Goal: Task Accomplishment & Management: Complete application form

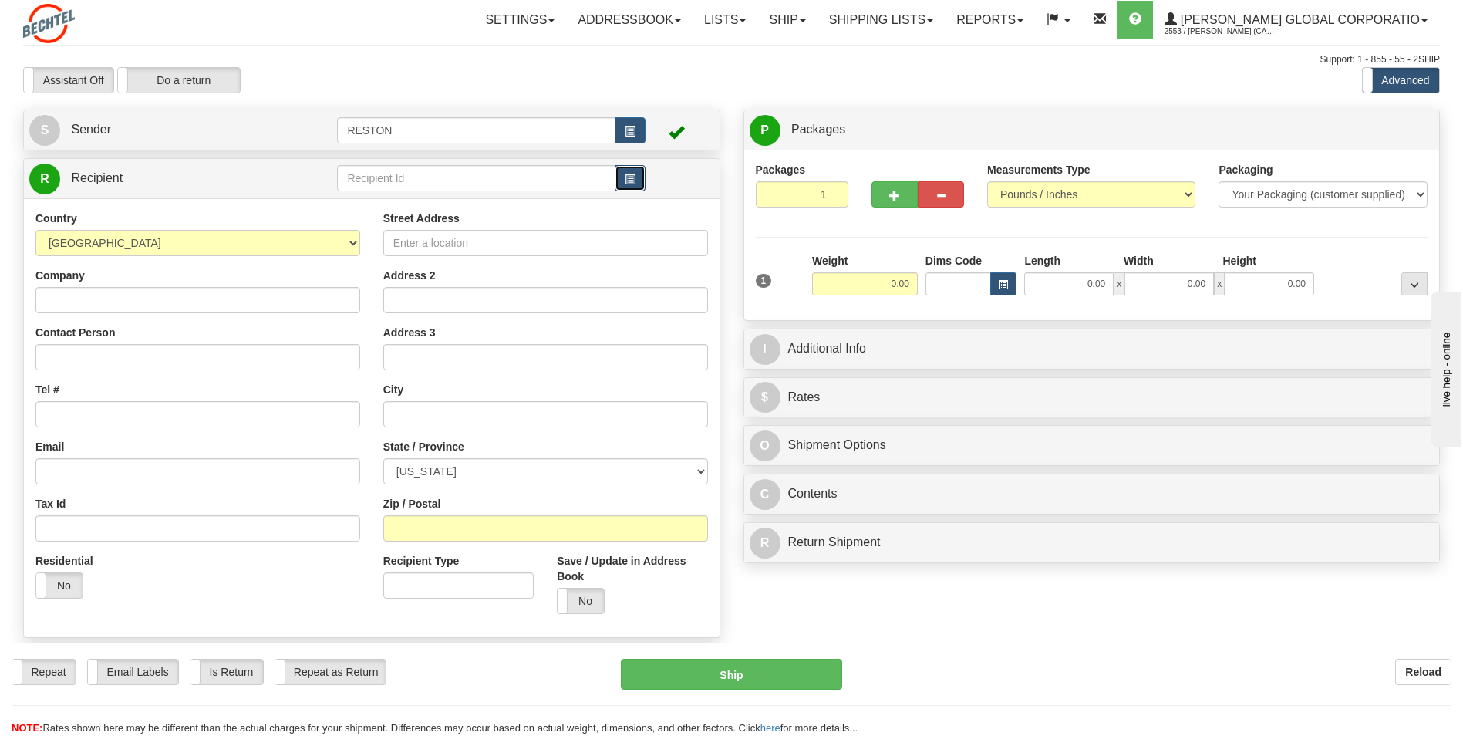
click at [632, 180] on span "button" at bounding box center [630, 179] width 11 height 10
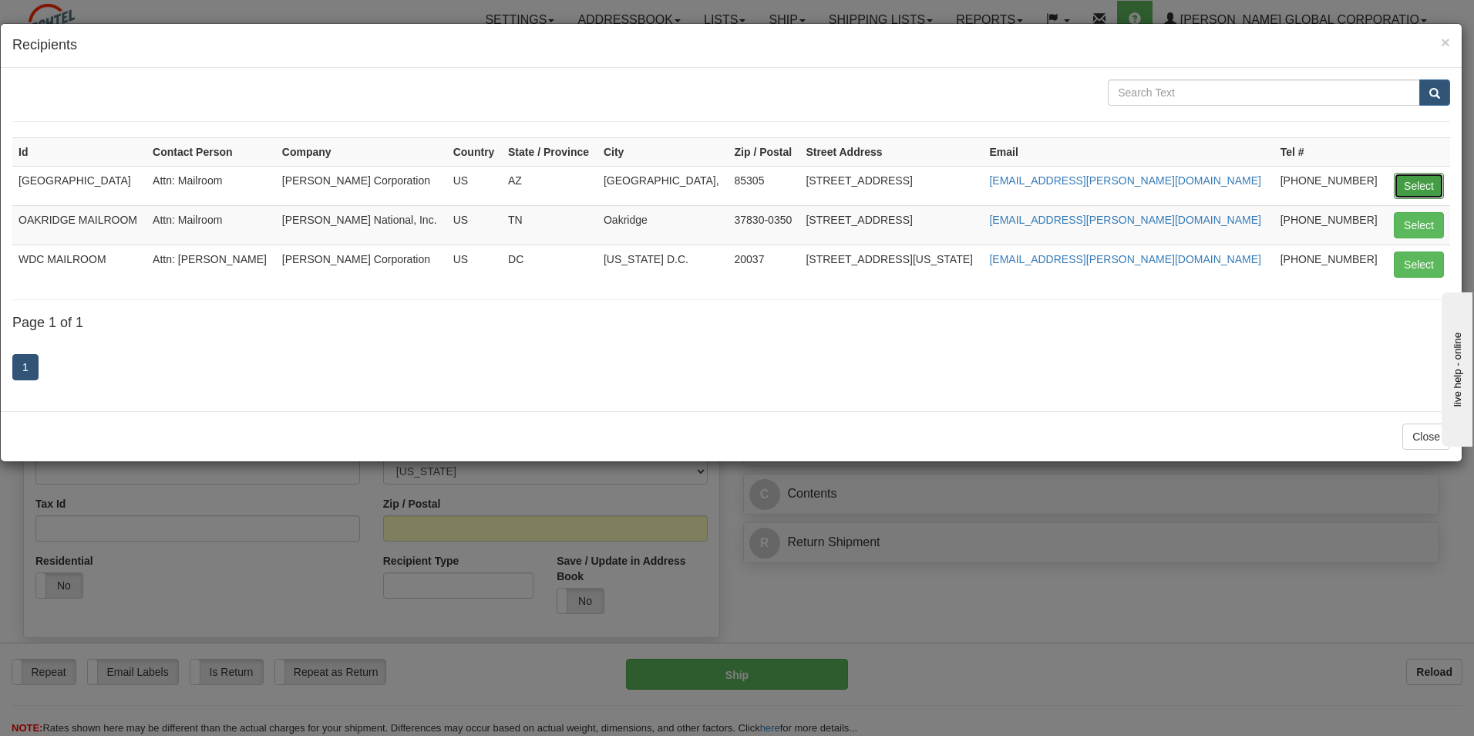
click at [731, 179] on button "Select" at bounding box center [1419, 186] width 50 height 26
type input "[GEOGRAPHIC_DATA]"
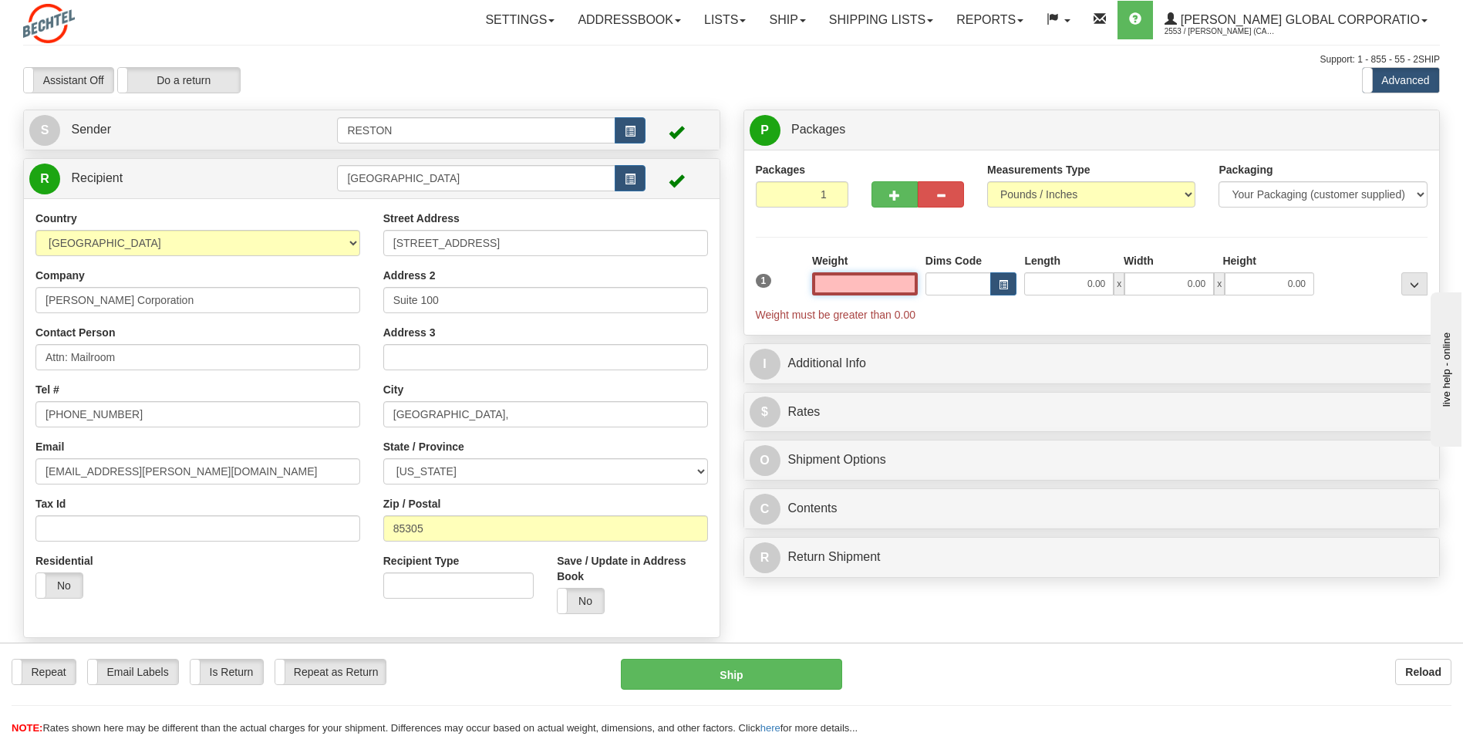
click at [731, 282] on input "text" at bounding box center [865, 283] width 106 height 23
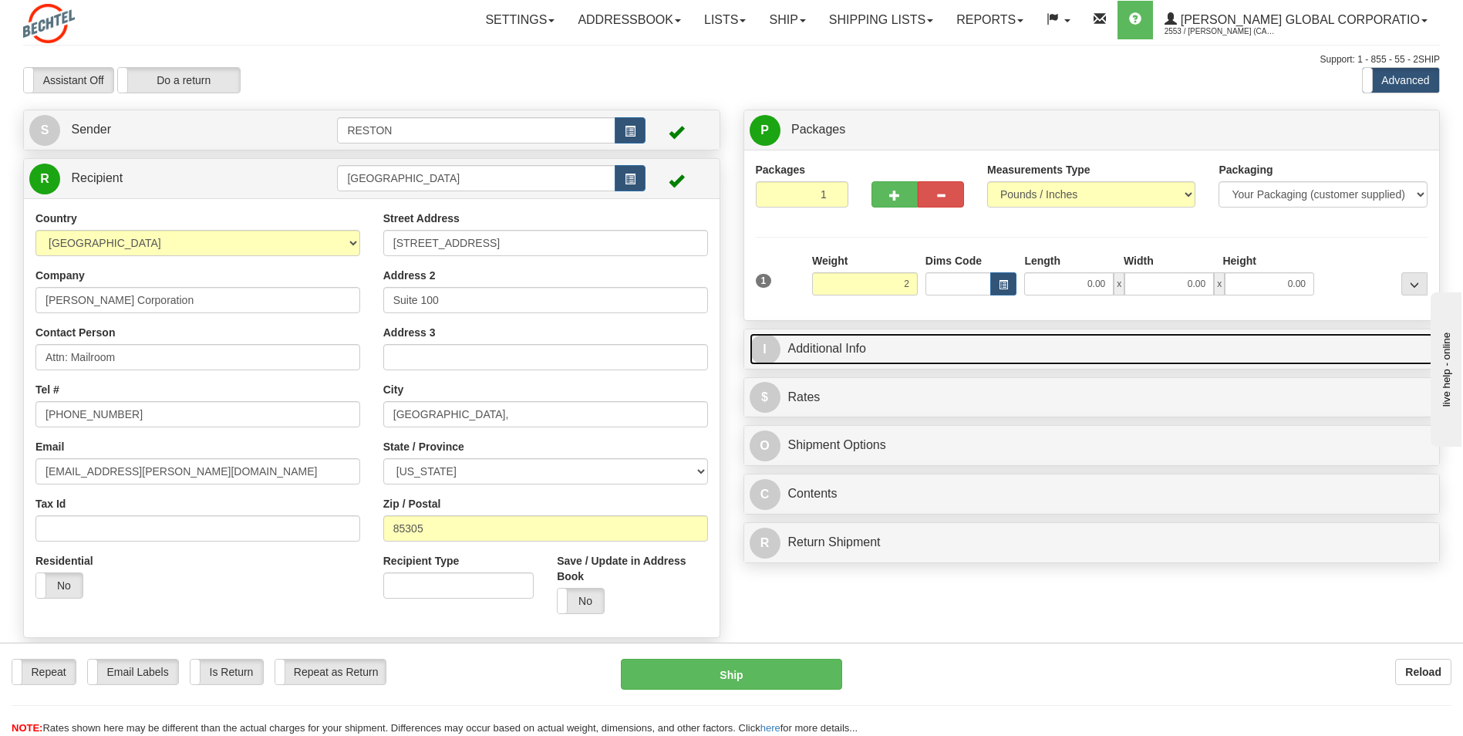
type input "2.00"
click at [731, 352] on link "I Additional Info" at bounding box center [1091, 349] width 685 height 32
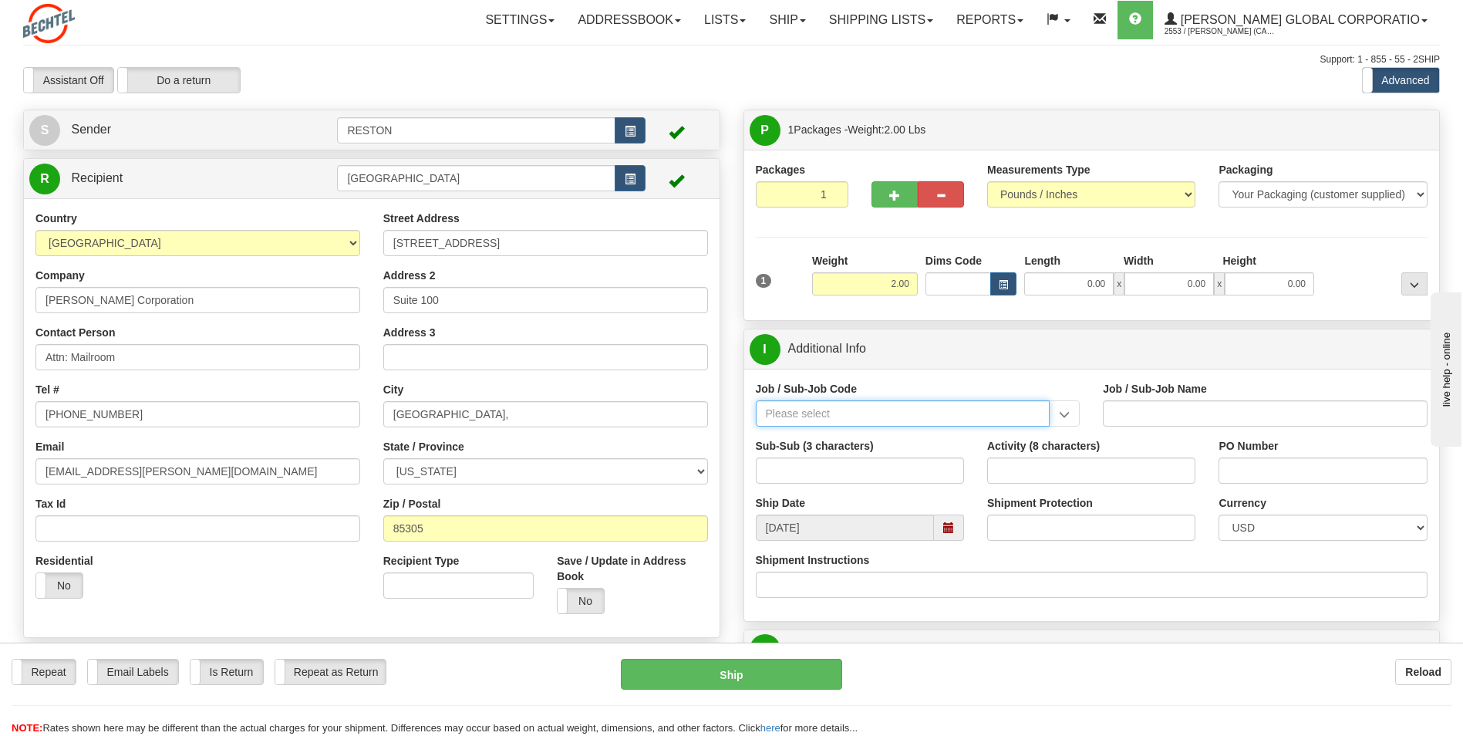
click at [731, 416] on input "Job / Sub-Job Code" at bounding box center [903, 413] width 295 height 26
click at [731, 415] on input "Job / Sub-Job Code" at bounding box center [903, 413] width 295 height 26
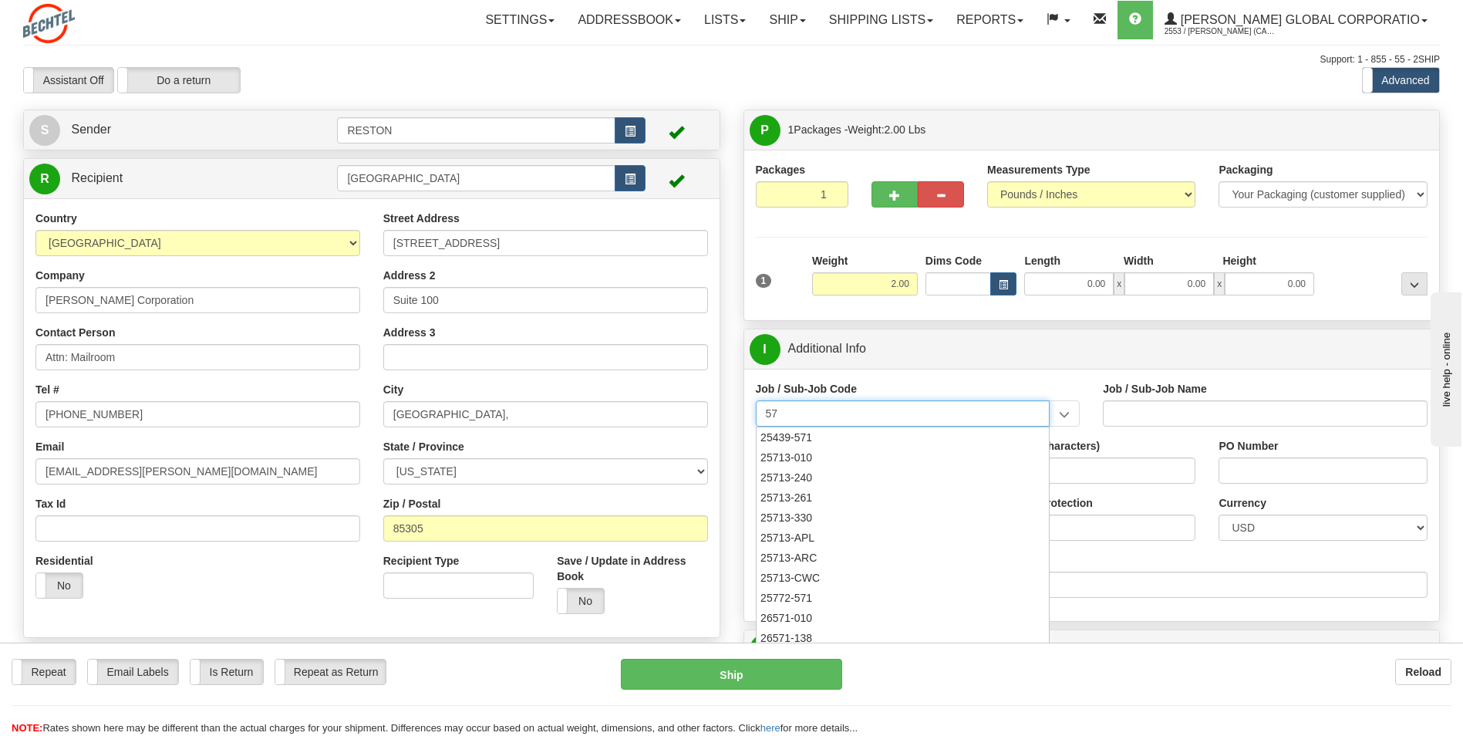
type input "5"
click at [731, 500] on div "57103-320" at bounding box center [899, 497] width 279 height 17
type input "57103-320"
type input "RESTON RO1 TIER 3-FACIL MGMT - MAIL OPERATIONS"
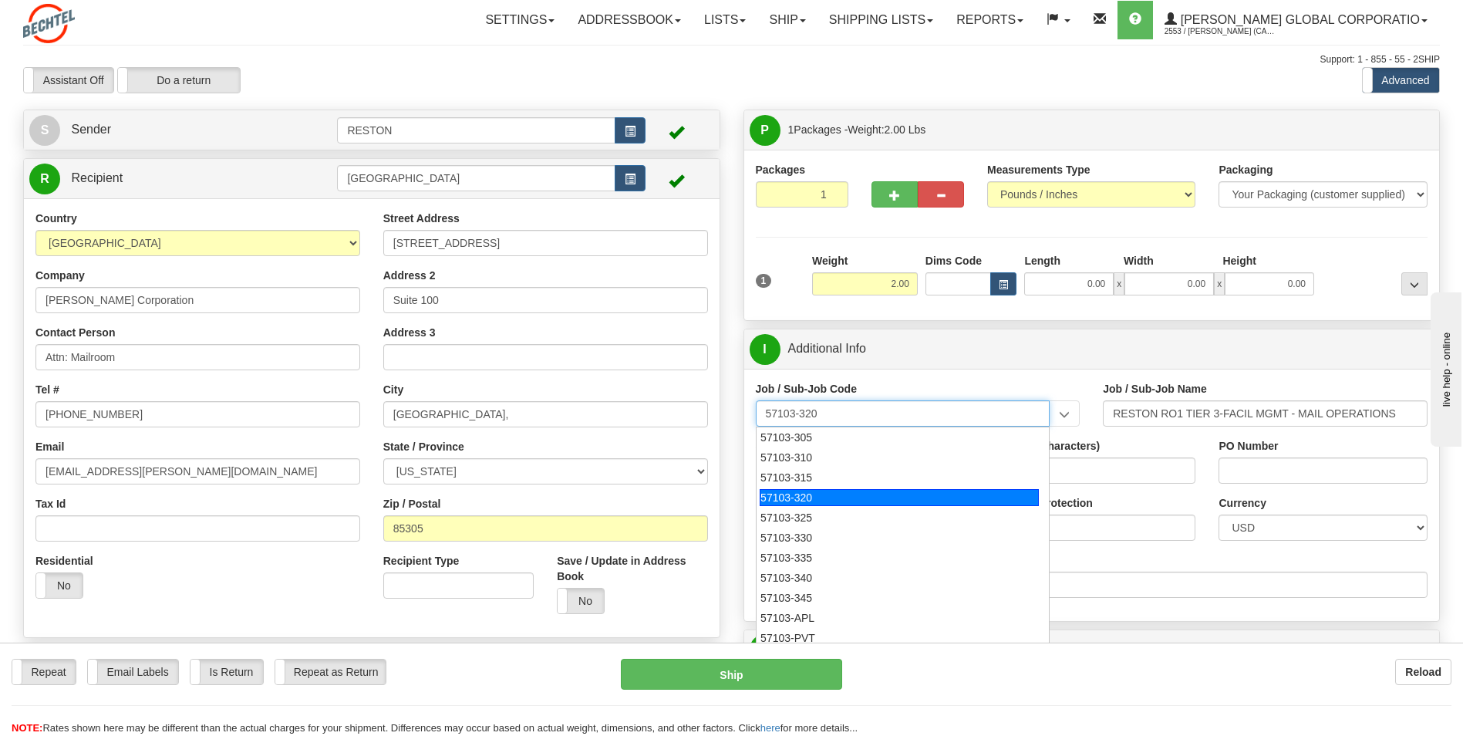
type input "57103-320"
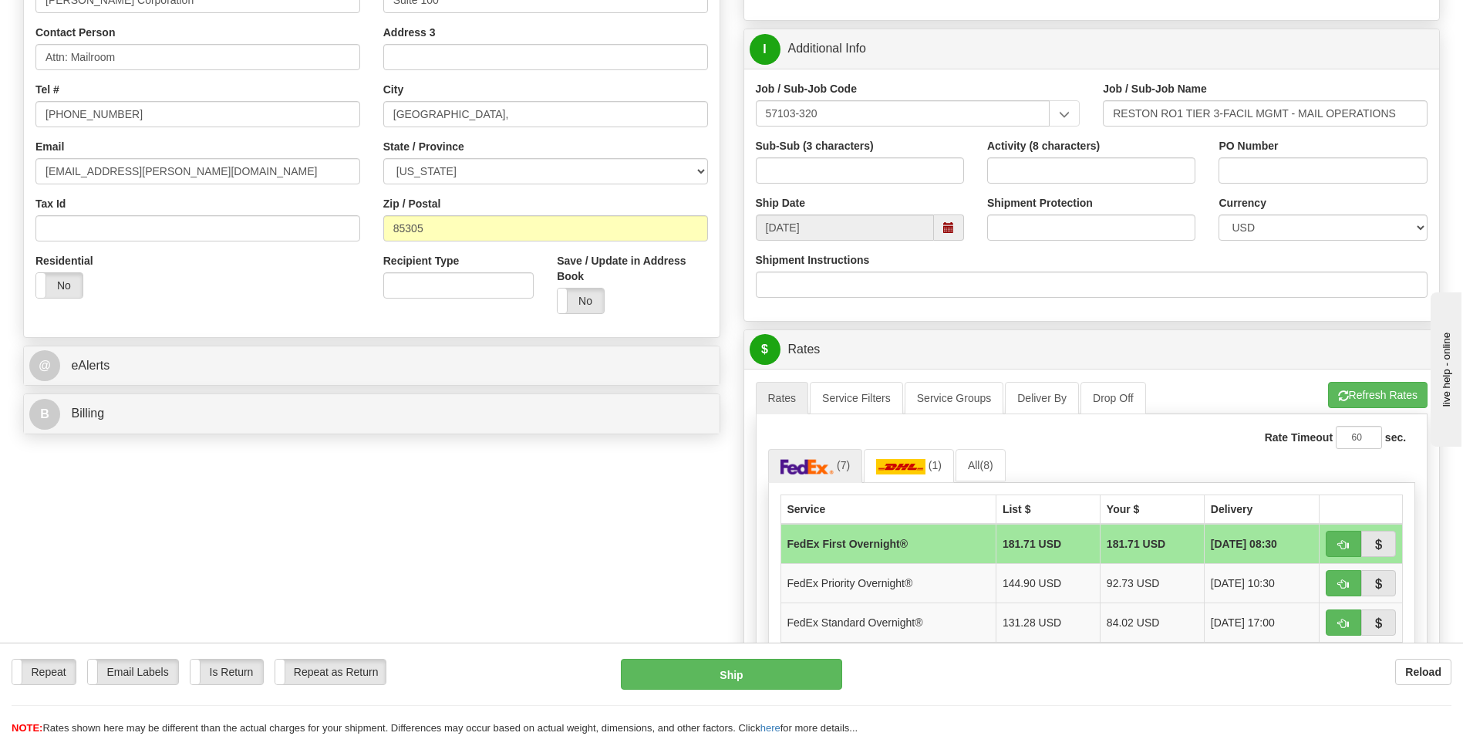
scroll to position [264, 0]
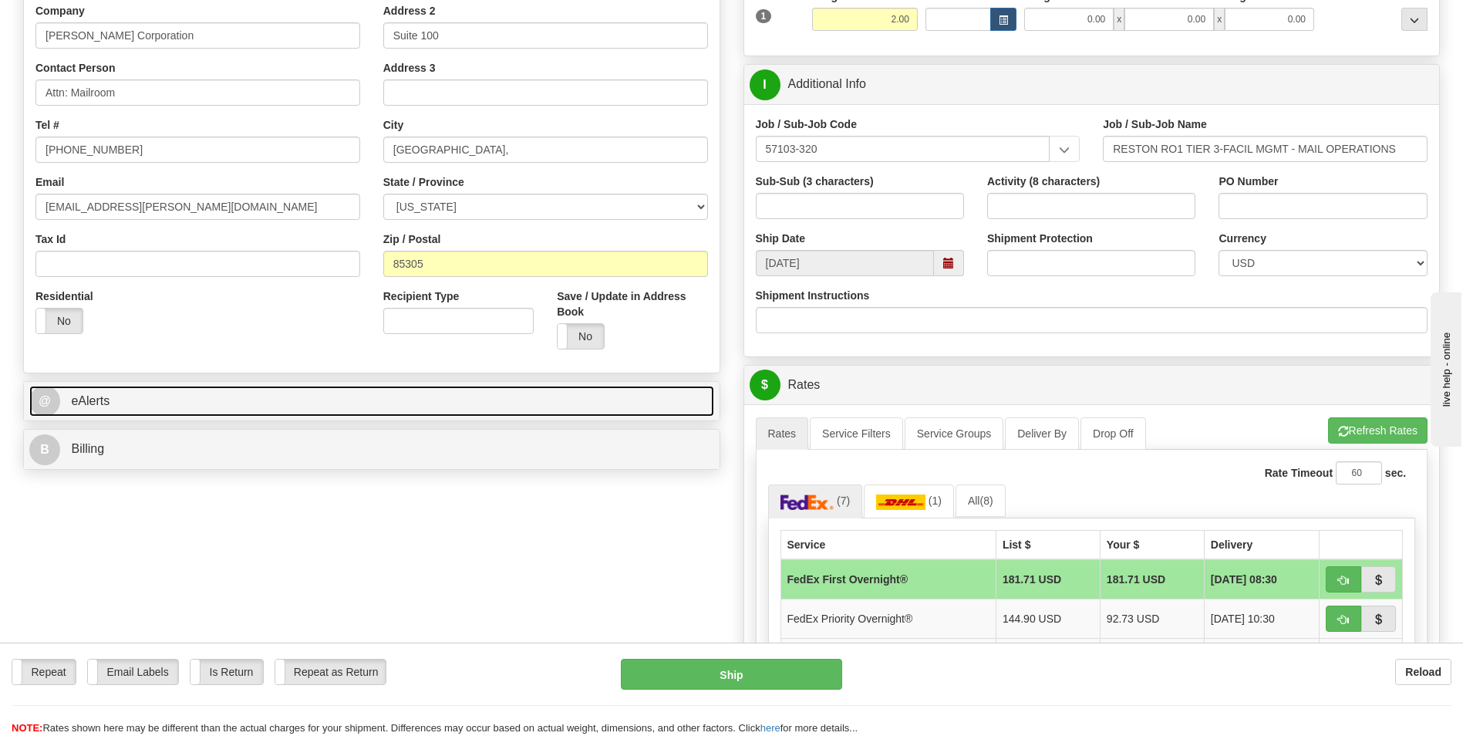
click at [132, 406] on link "@ eAlerts" at bounding box center [371, 402] width 685 height 32
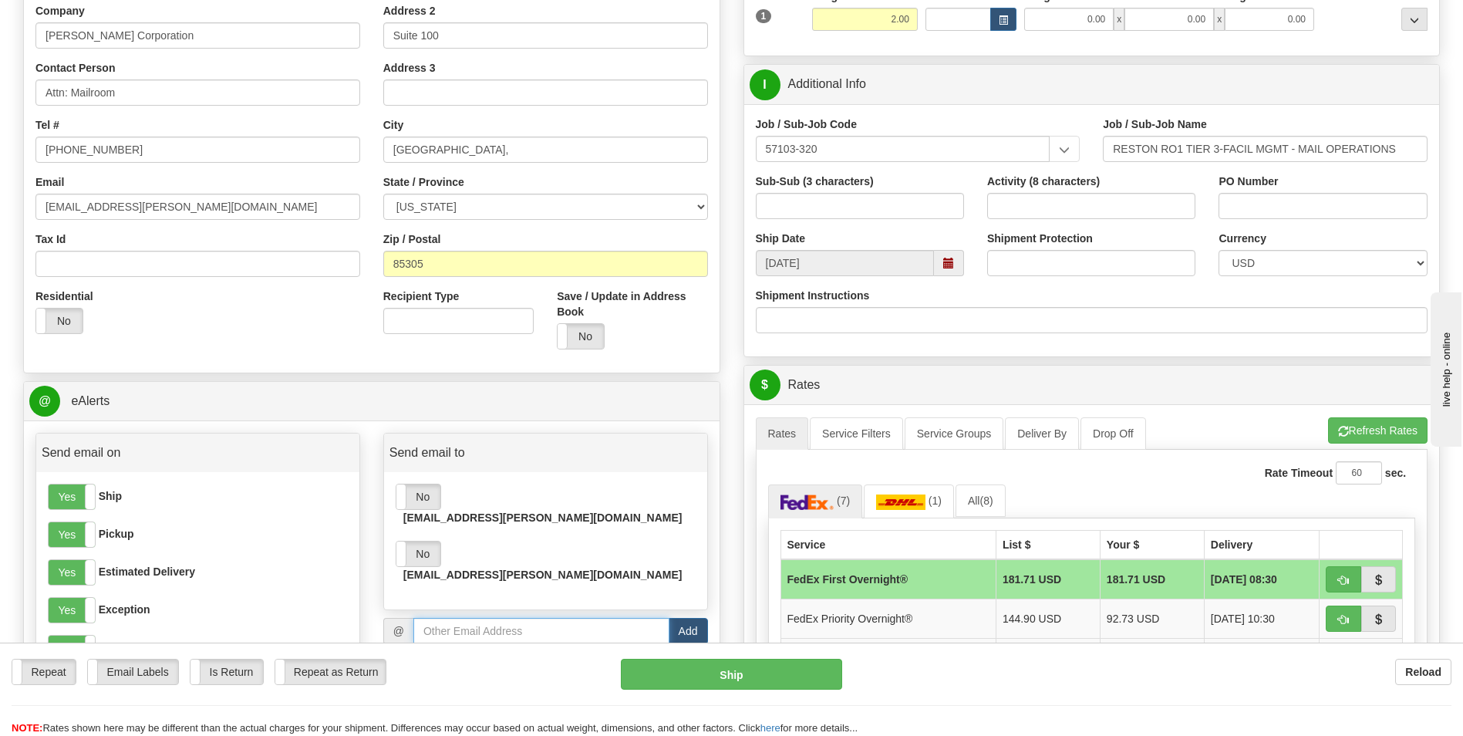
click at [445, 543] on input "email" at bounding box center [541, 631] width 256 height 26
paste input "[EMAIL_ADDRESS][PERSON_NAME][DOMAIN_NAME]"
type input "[EMAIL_ADDRESS][PERSON_NAME][DOMAIN_NAME]"
click at [685, 543] on button "Add" at bounding box center [688, 631] width 39 height 26
click at [416, 543] on label "No" at bounding box center [418, 610] width 44 height 25
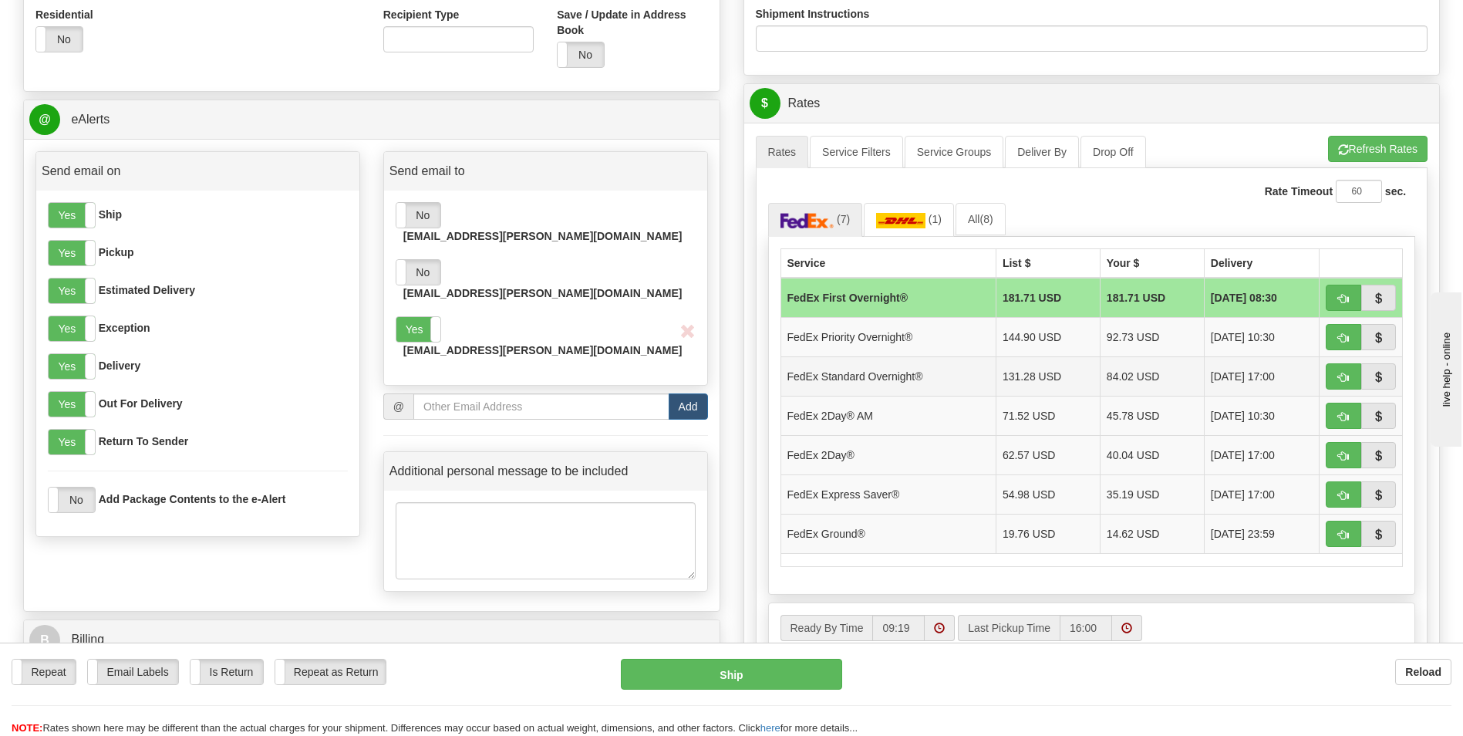
scroll to position [573, 0]
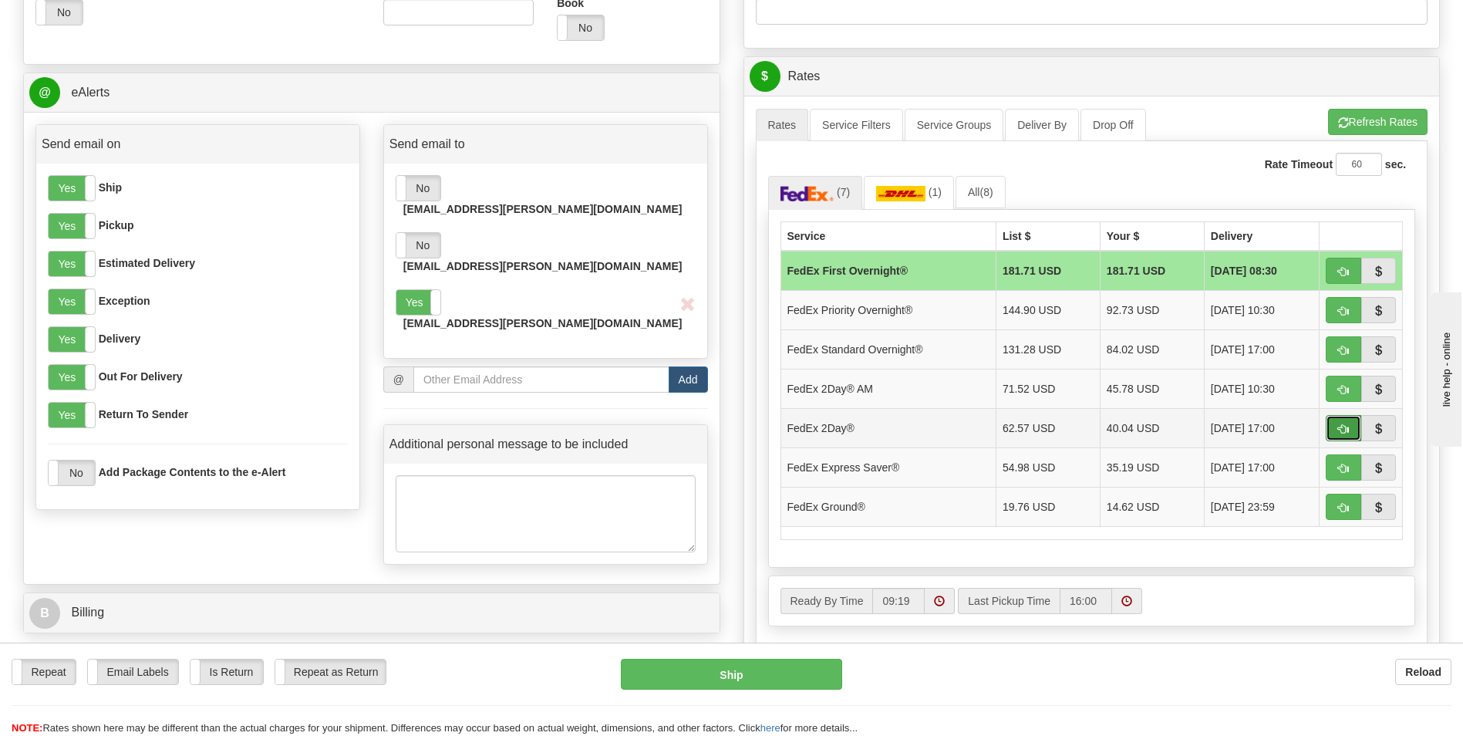
click at [731, 426] on span "button" at bounding box center [1343, 429] width 11 height 10
type input "03"
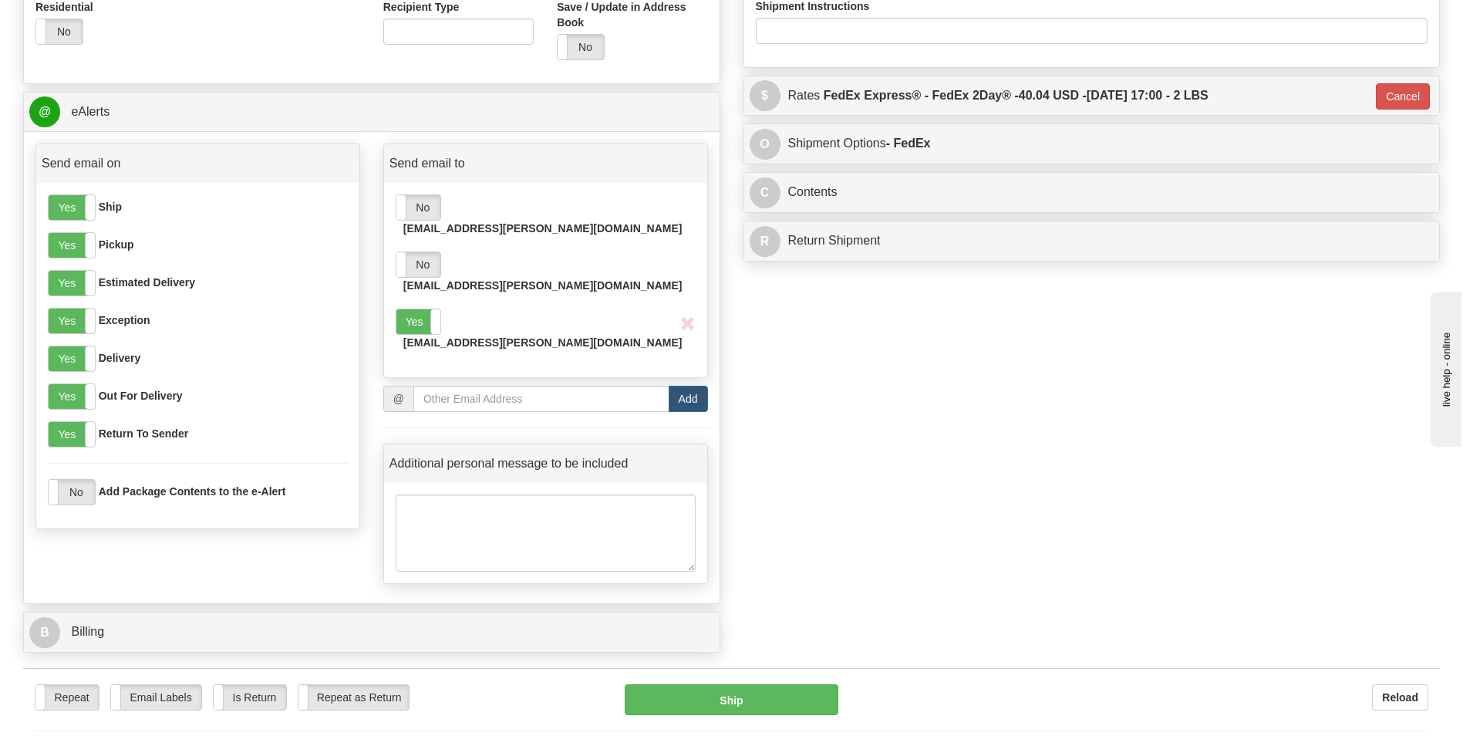
scroll to position [496, 0]
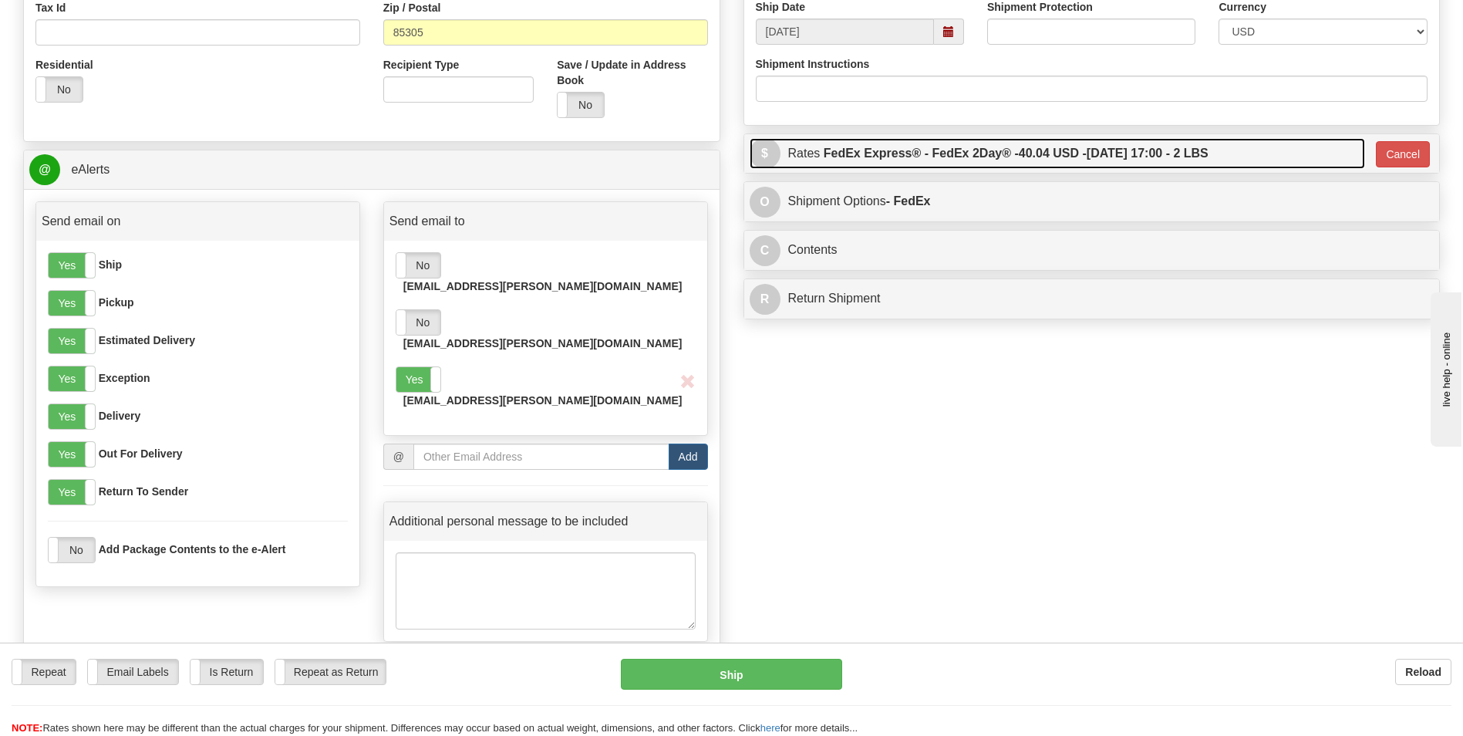
click at [731, 155] on link "$ Rates FedEx Express® - FedEx 2Day® - 40.04 USD - 09/12/2025 17:00 - 2 LBS" at bounding box center [1057, 154] width 616 height 32
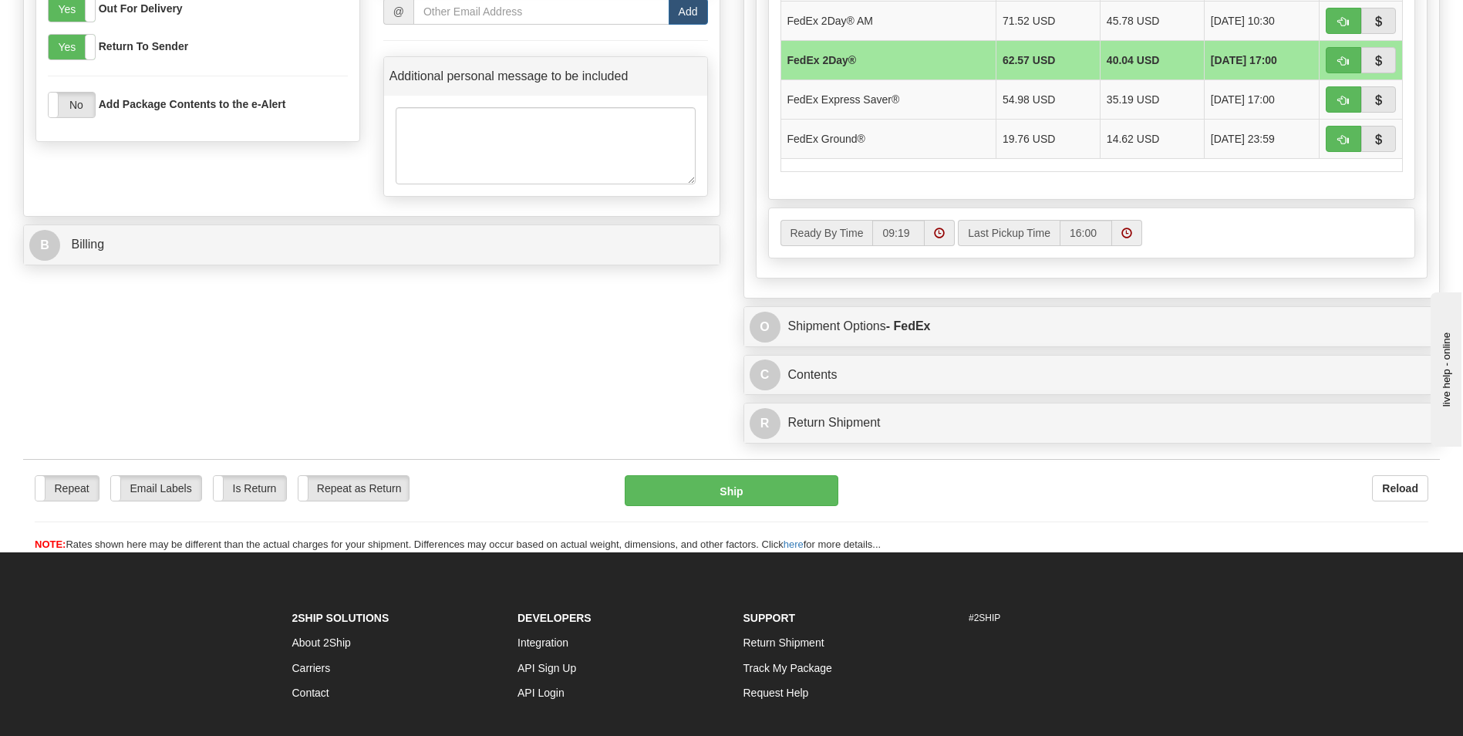
scroll to position [958, 0]
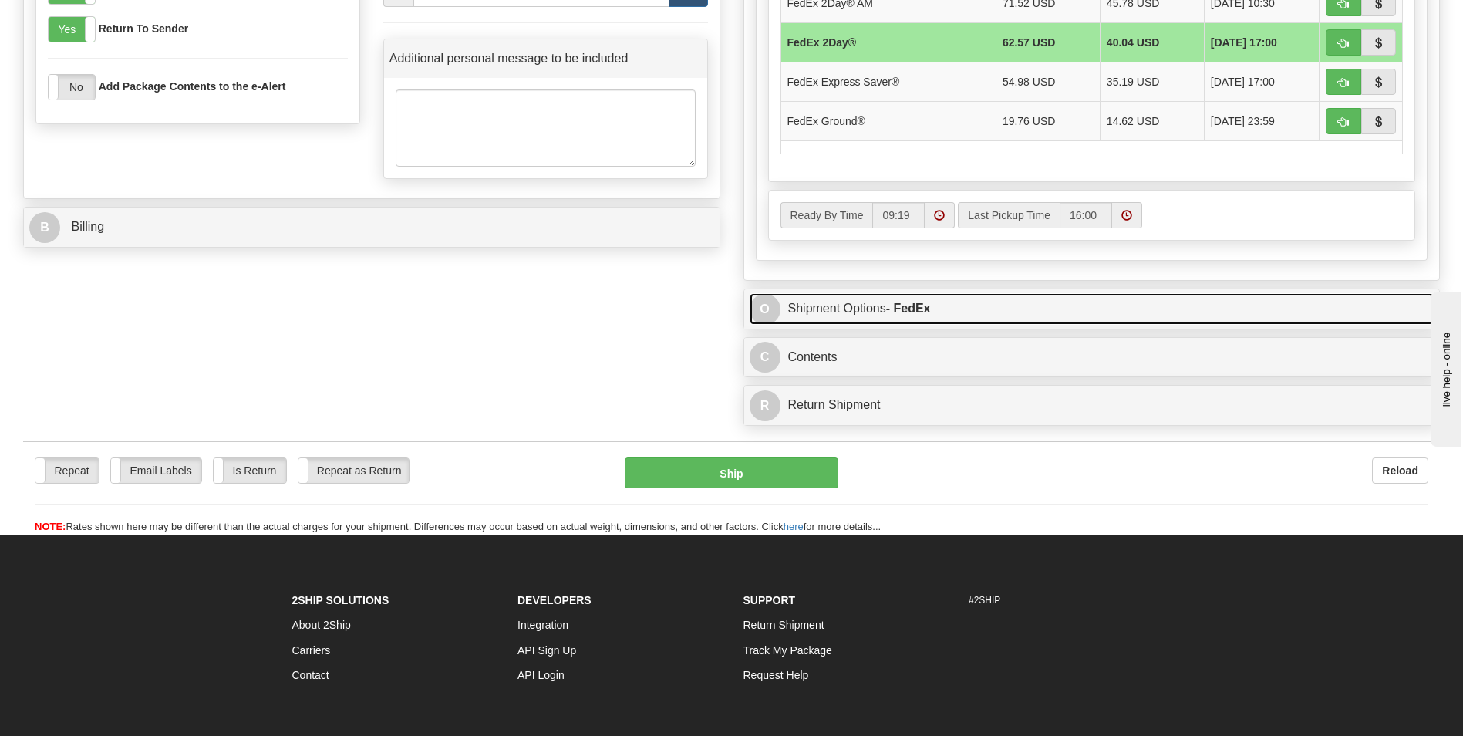
click at [731, 304] on link "O Shipment Options - FedEx" at bounding box center [1091, 309] width 685 height 32
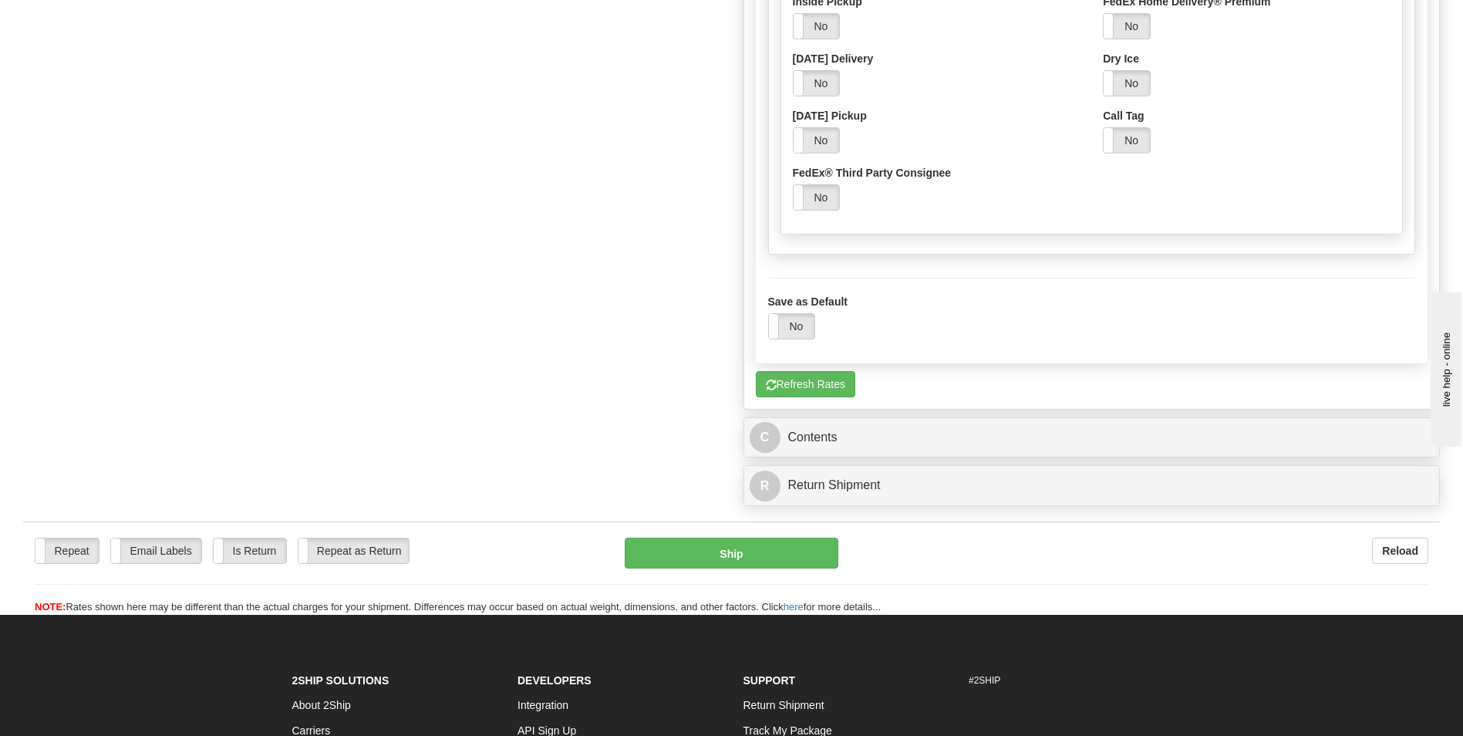
scroll to position [1498, 0]
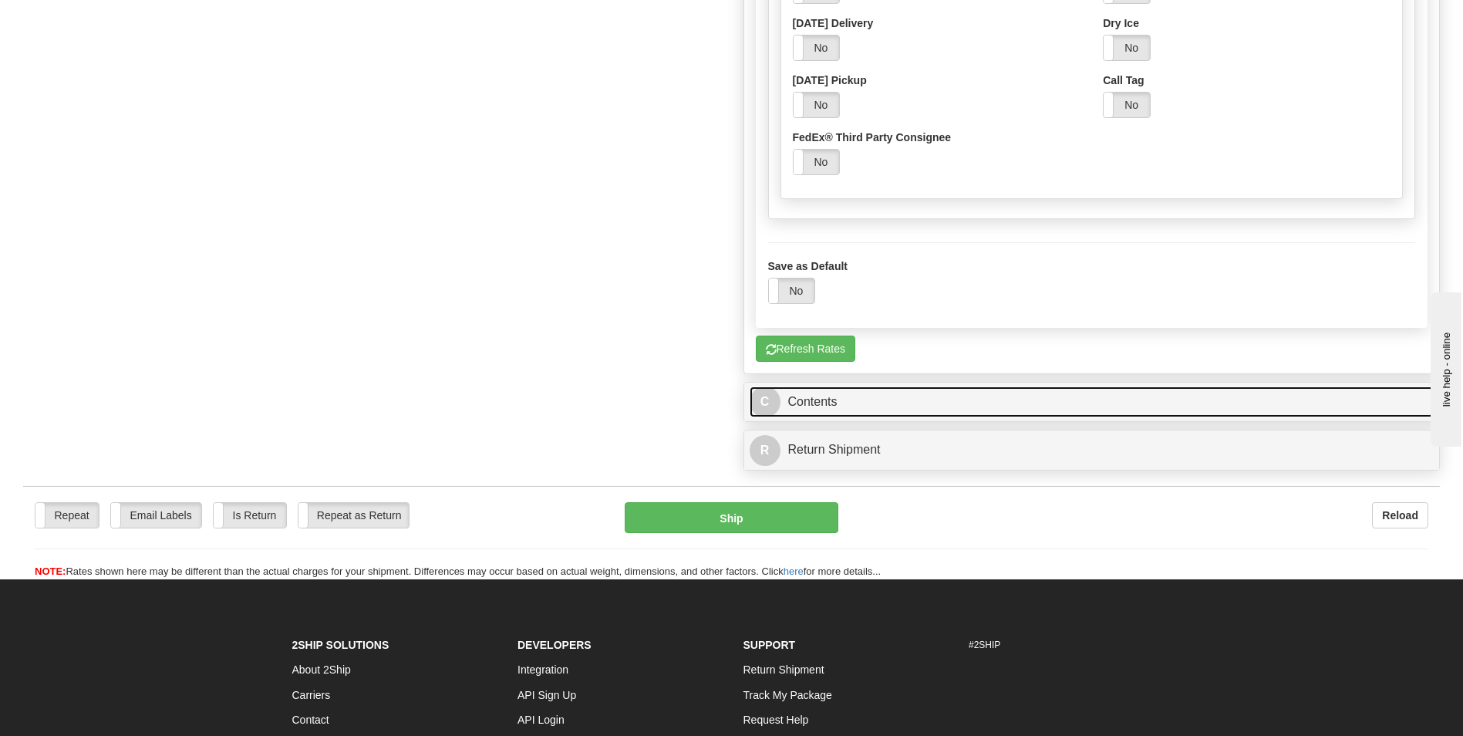
click at [731, 400] on link "C Contents" at bounding box center [1091, 402] width 685 height 32
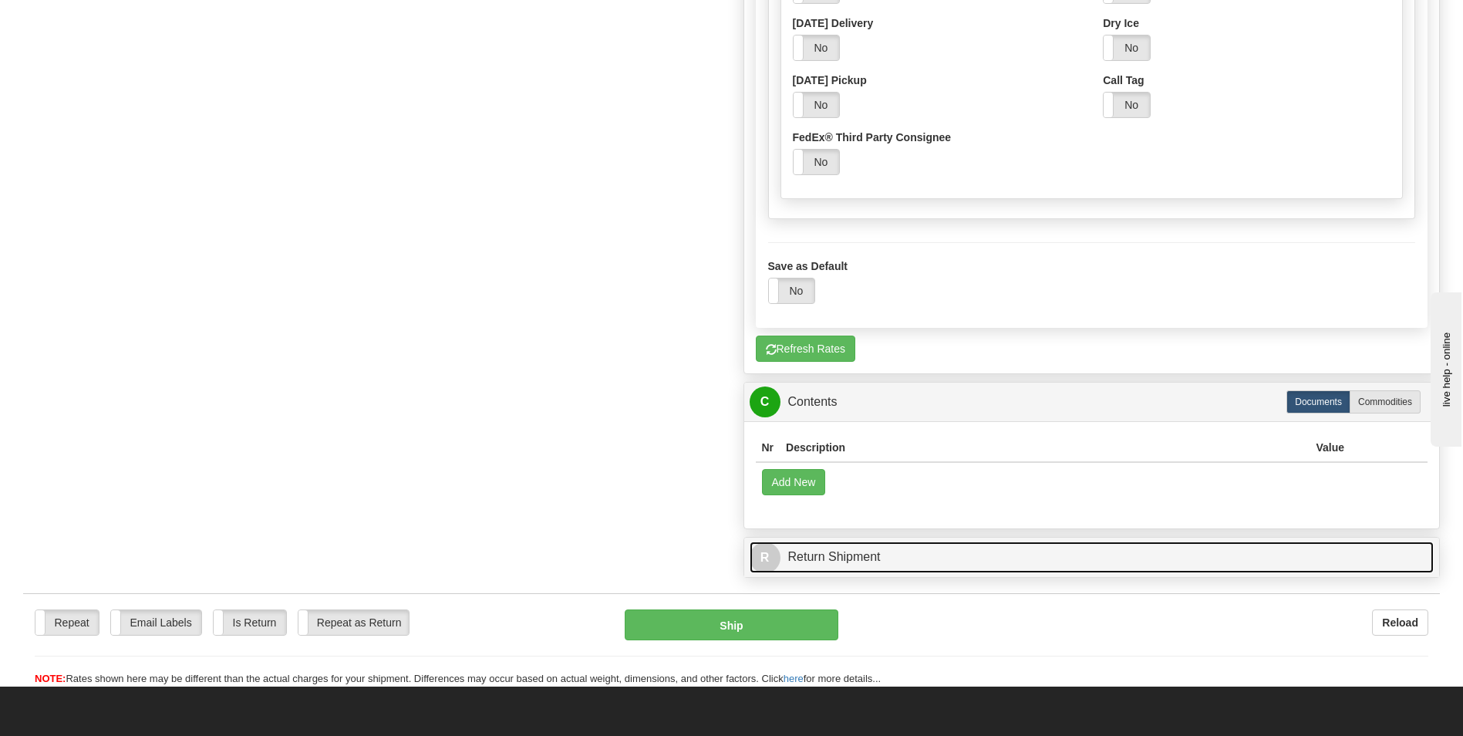
click at [731, 543] on link "R Return Shipment" at bounding box center [1091, 557] width 685 height 32
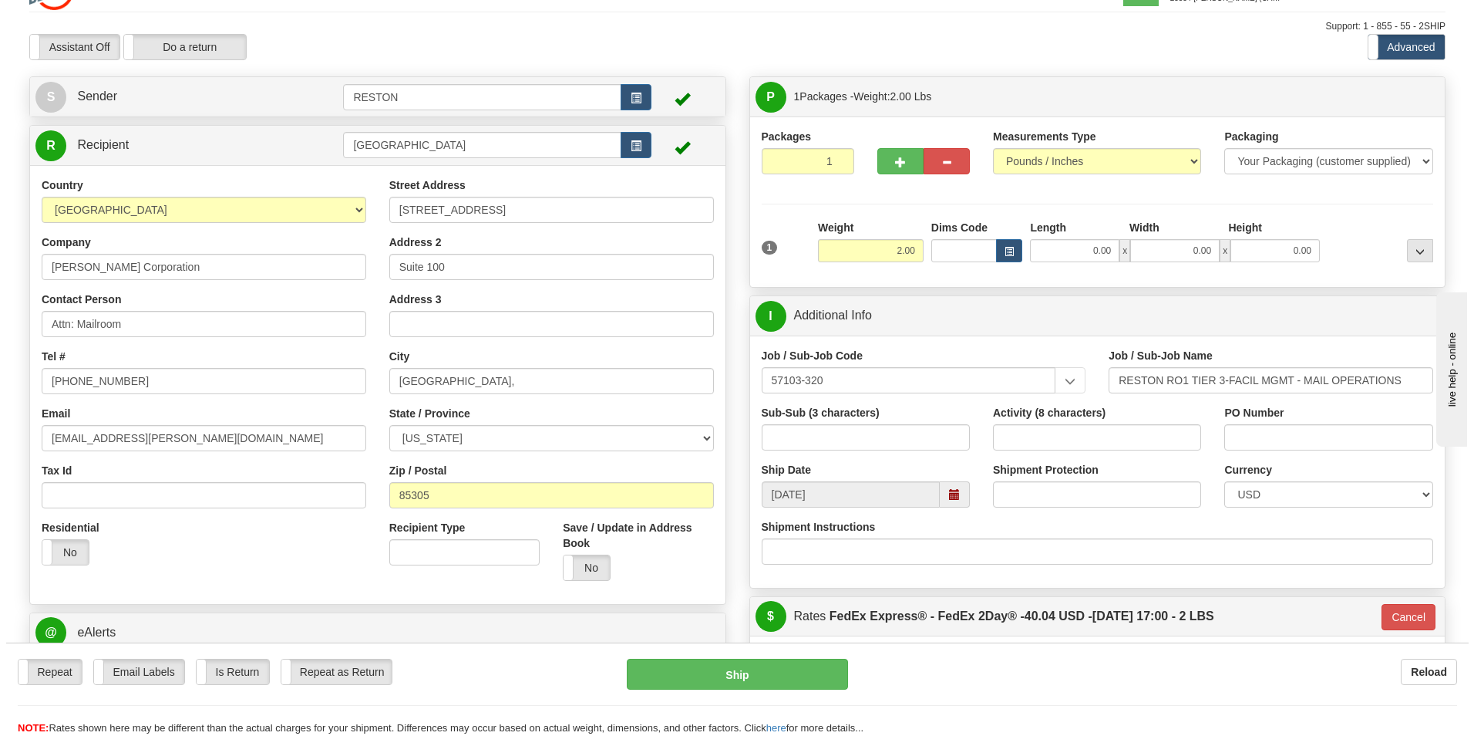
scroll to position [0, 0]
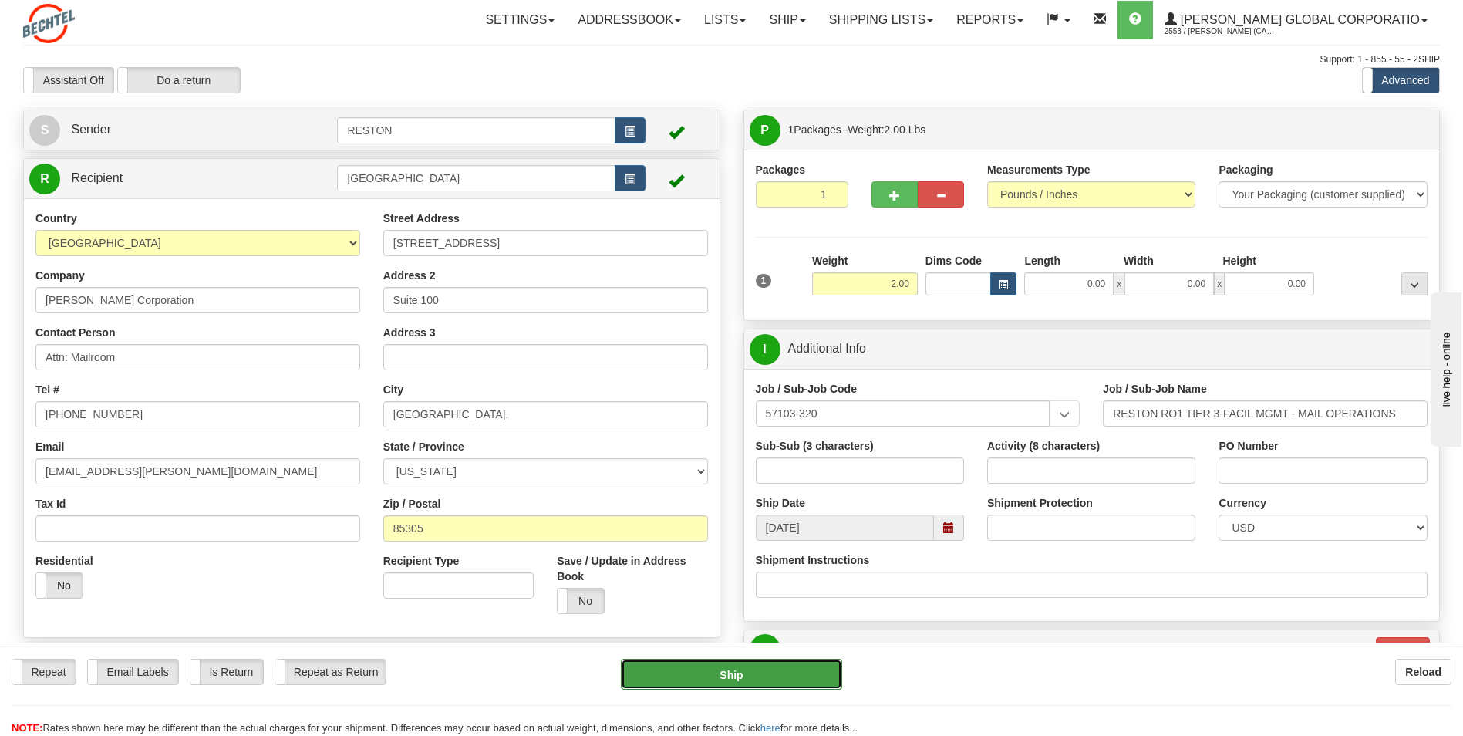
click at [712, 543] on button "Ship" at bounding box center [731, 673] width 221 height 31
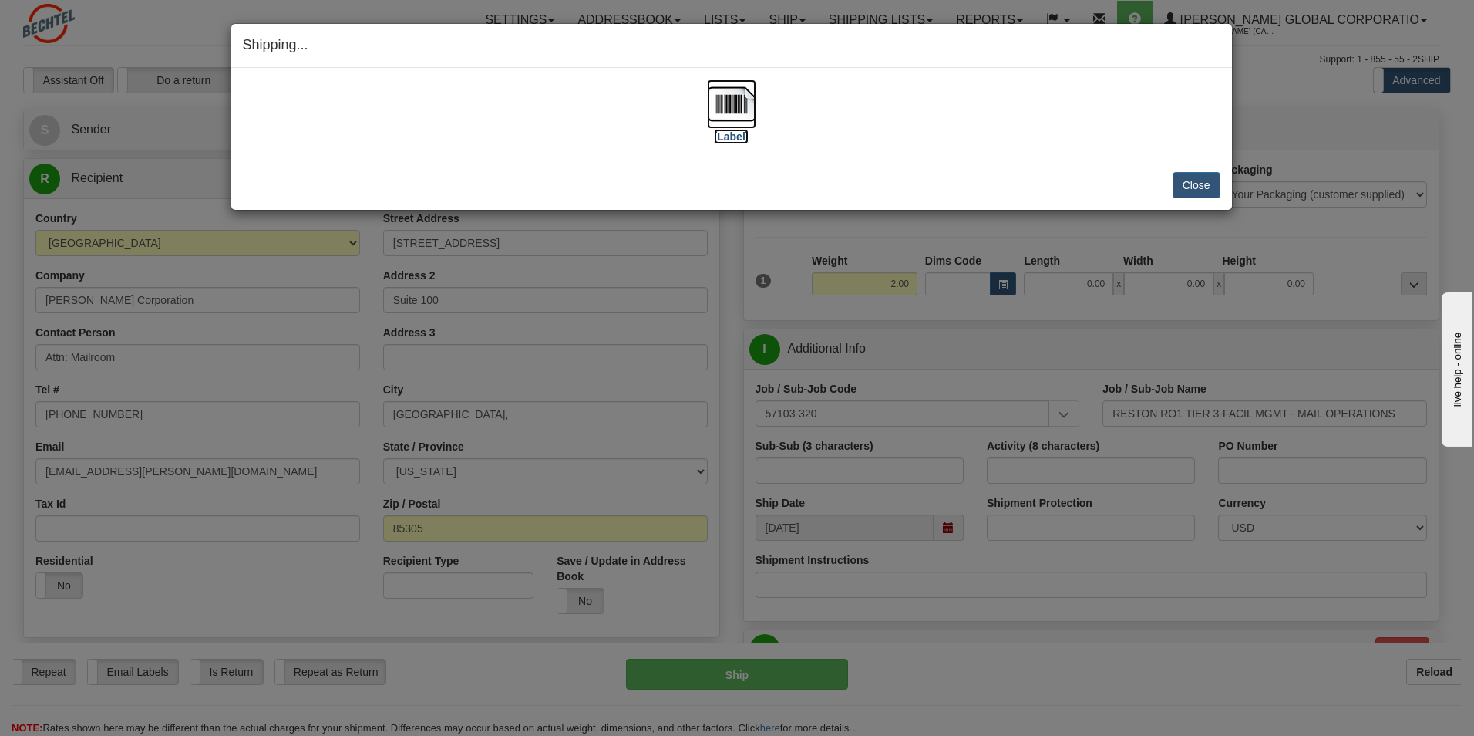
click at [729, 104] on img at bounding box center [731, 103] width 49 height 49
click at [731, 189] on button "Close" at bounding box center [1197, 185] width 48 height 26
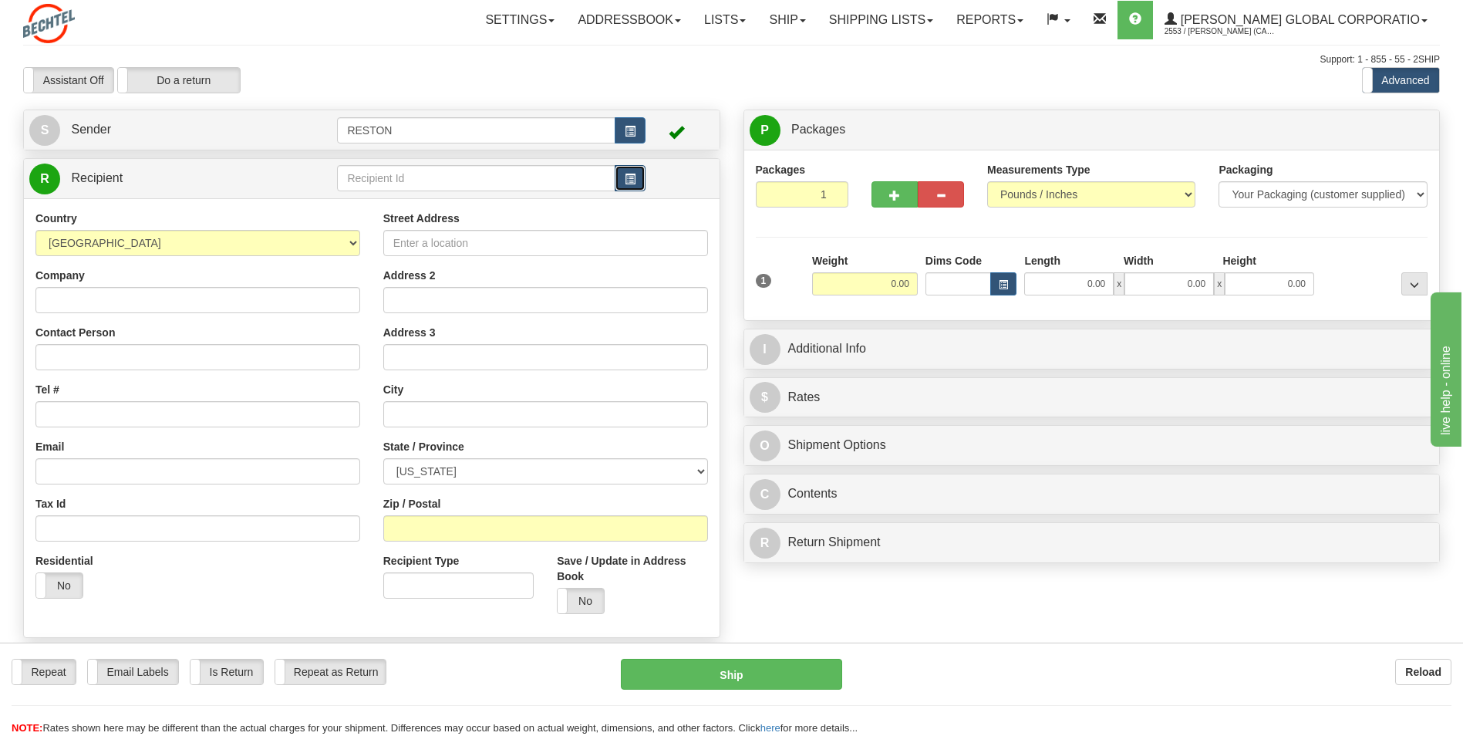
click at [636, 181] on button "button" at bounding box center [630, 178] width 31 height 26
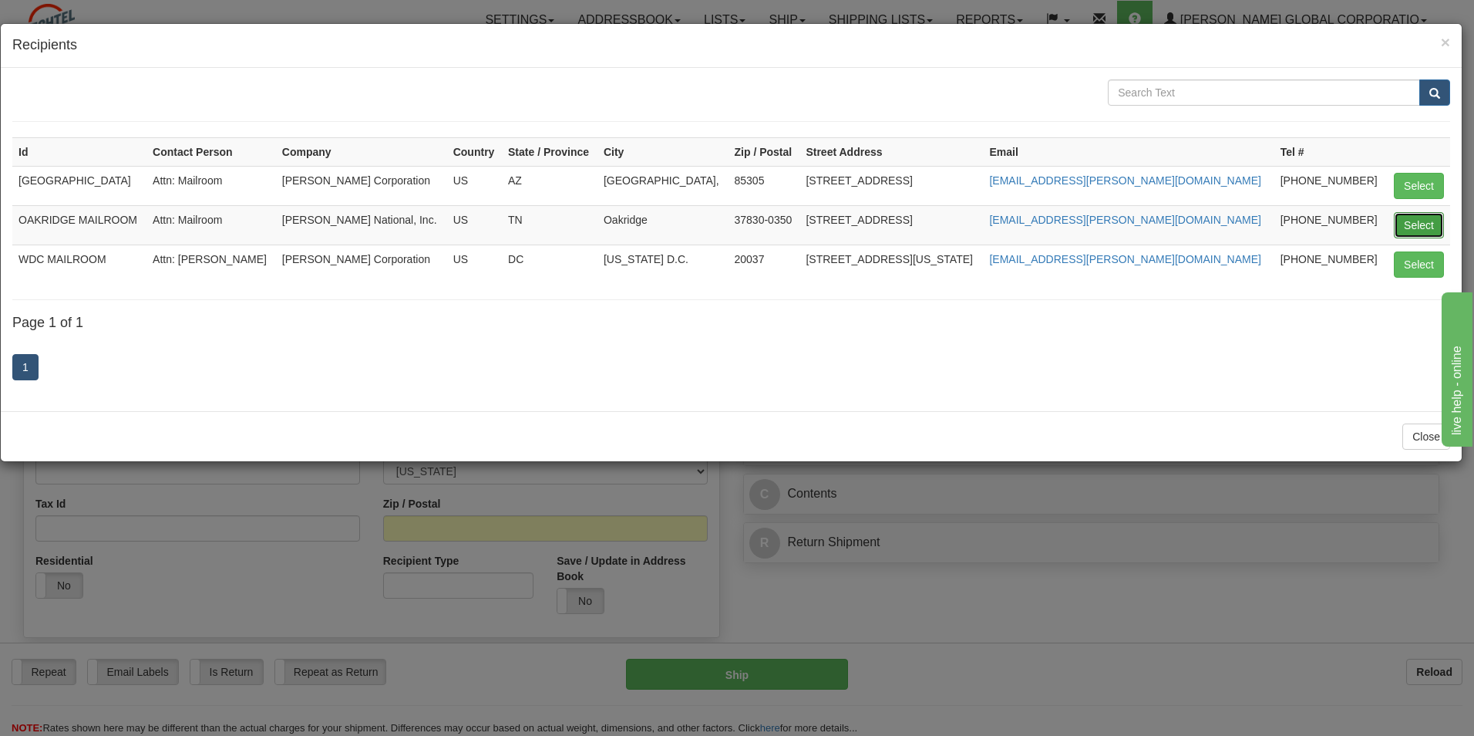
click at [1411, 219] on button "Select" at bounding box center [1419, 225] width 50 height 26
type input "OAKRIDGE MAILROOM"
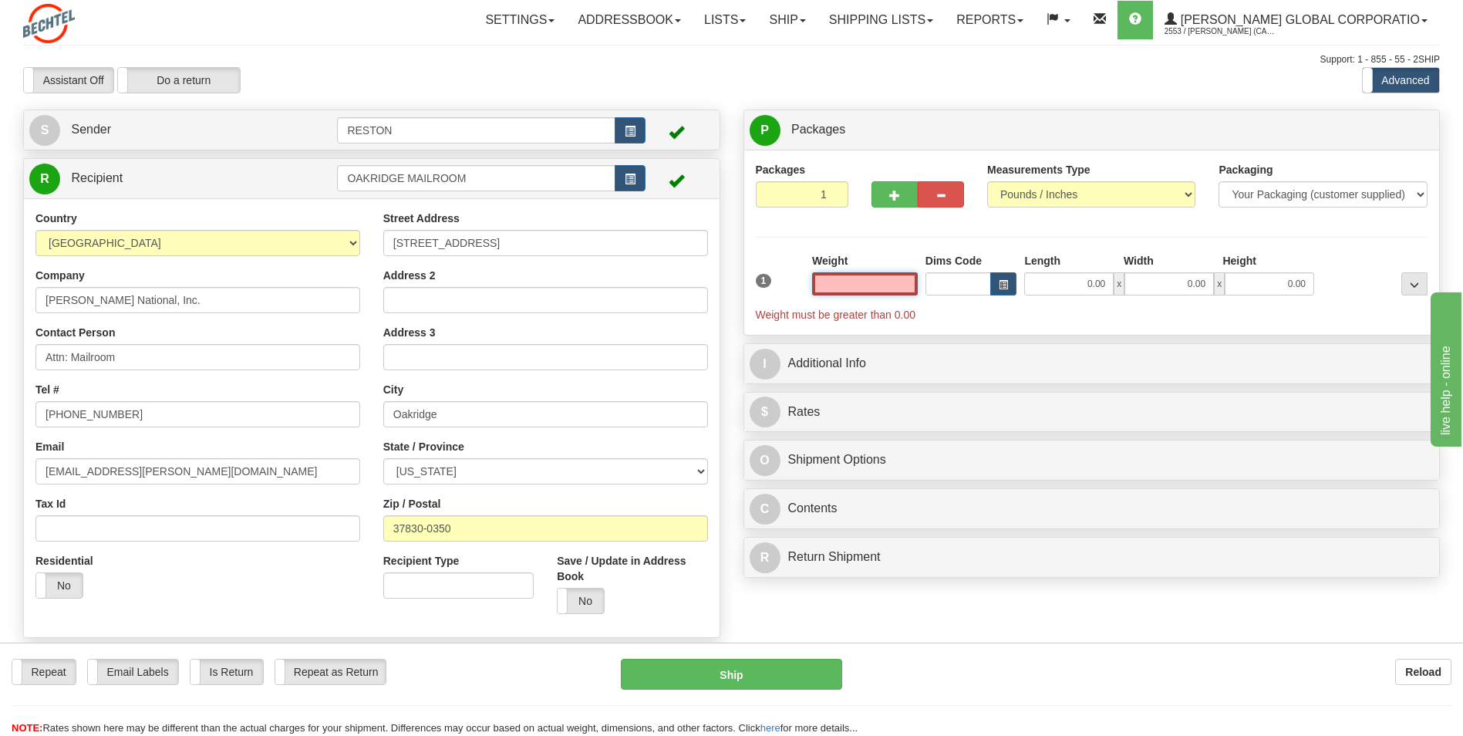
click at [910, 284] on input "text" at bounding box center [865, 283] width 106 height 23
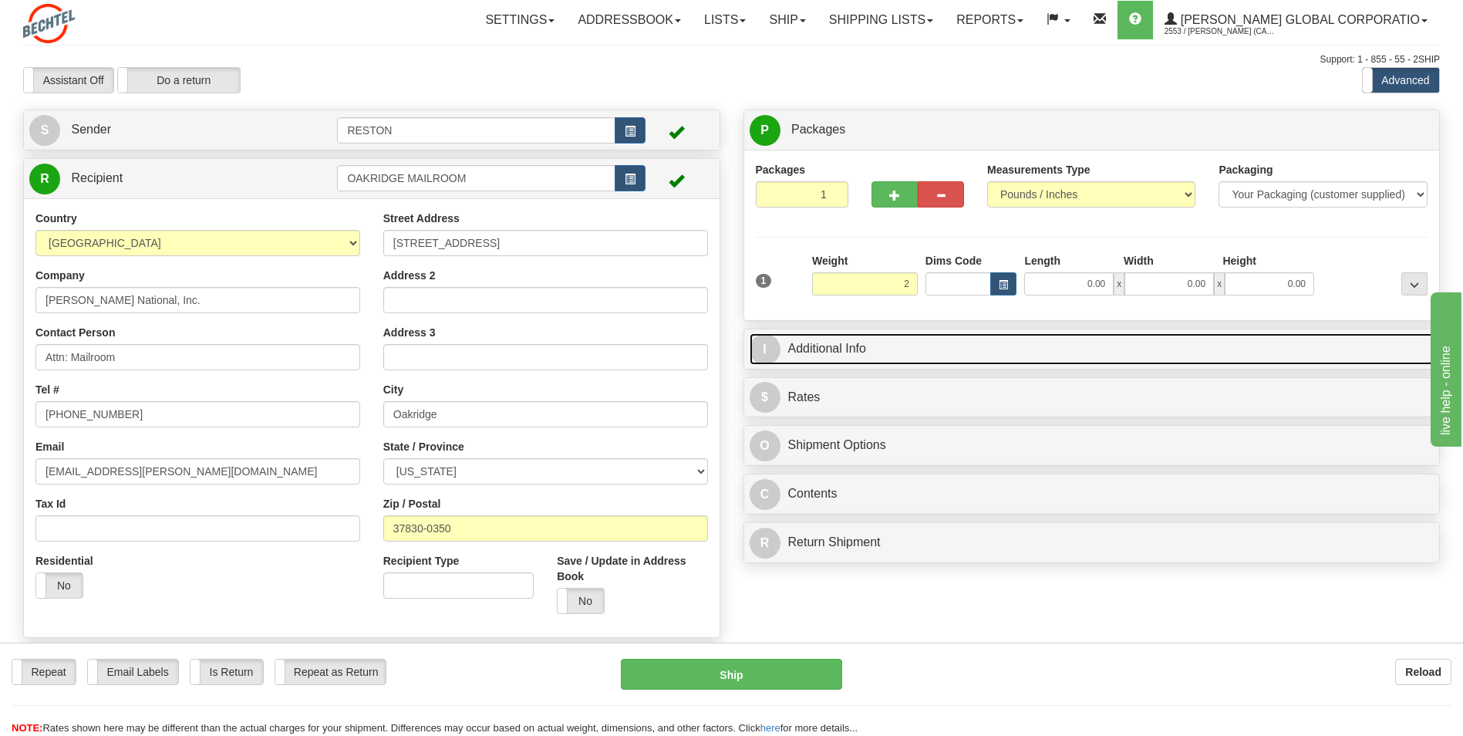
type input "2.00"
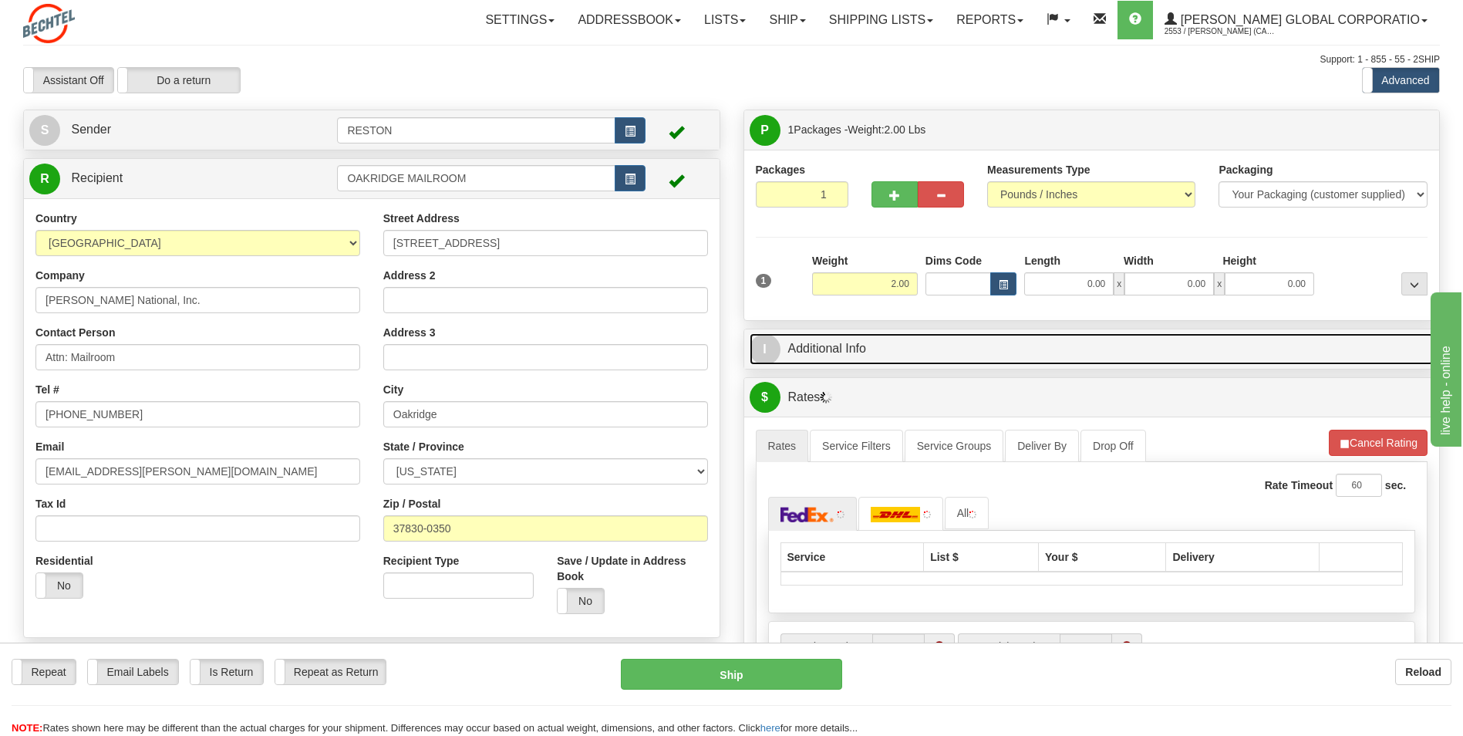
click at [925, 345] on link "I Additional Info" at bounding box center [1091, 349] width 685 height 32
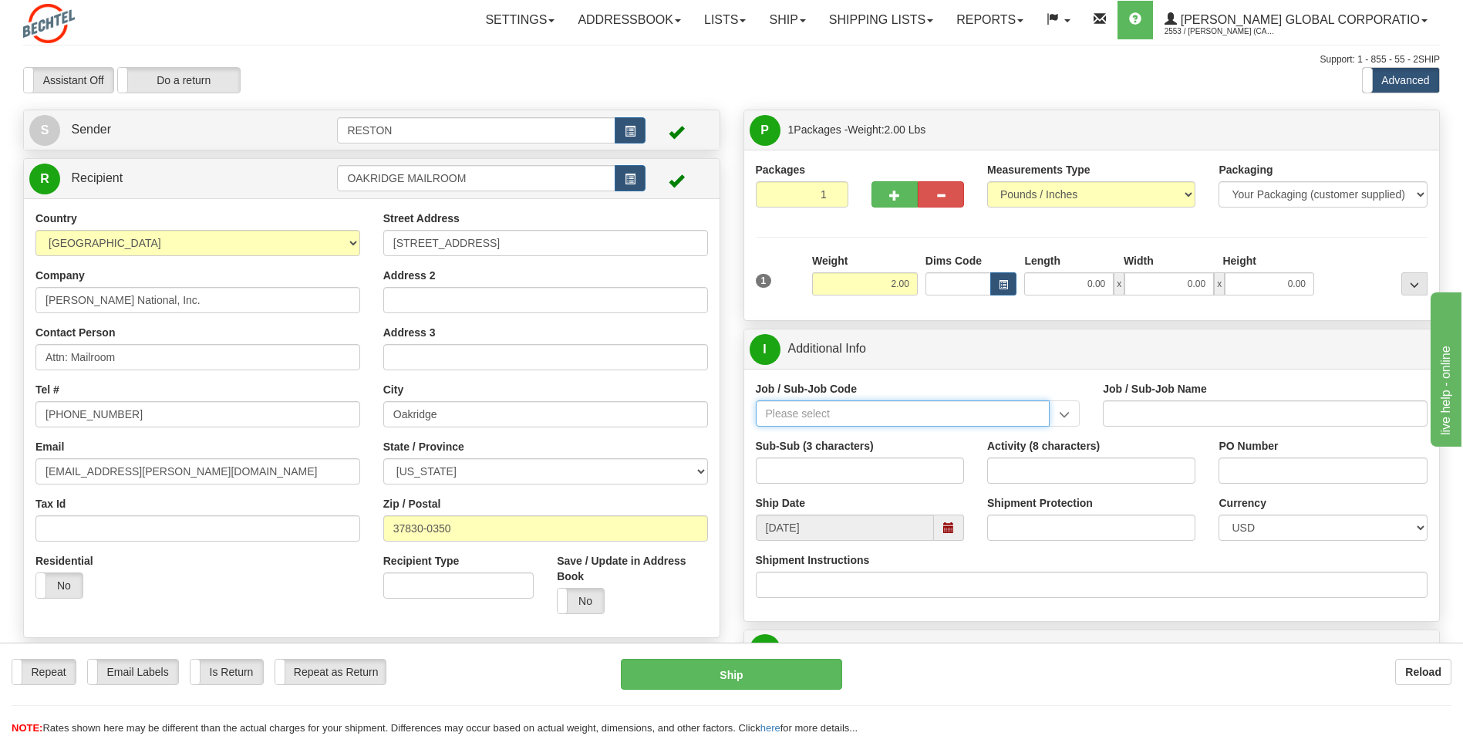
click at [867, 412] on input "Job / Sub-Job Code" at bounding box center [903, 413] width 295 height 26
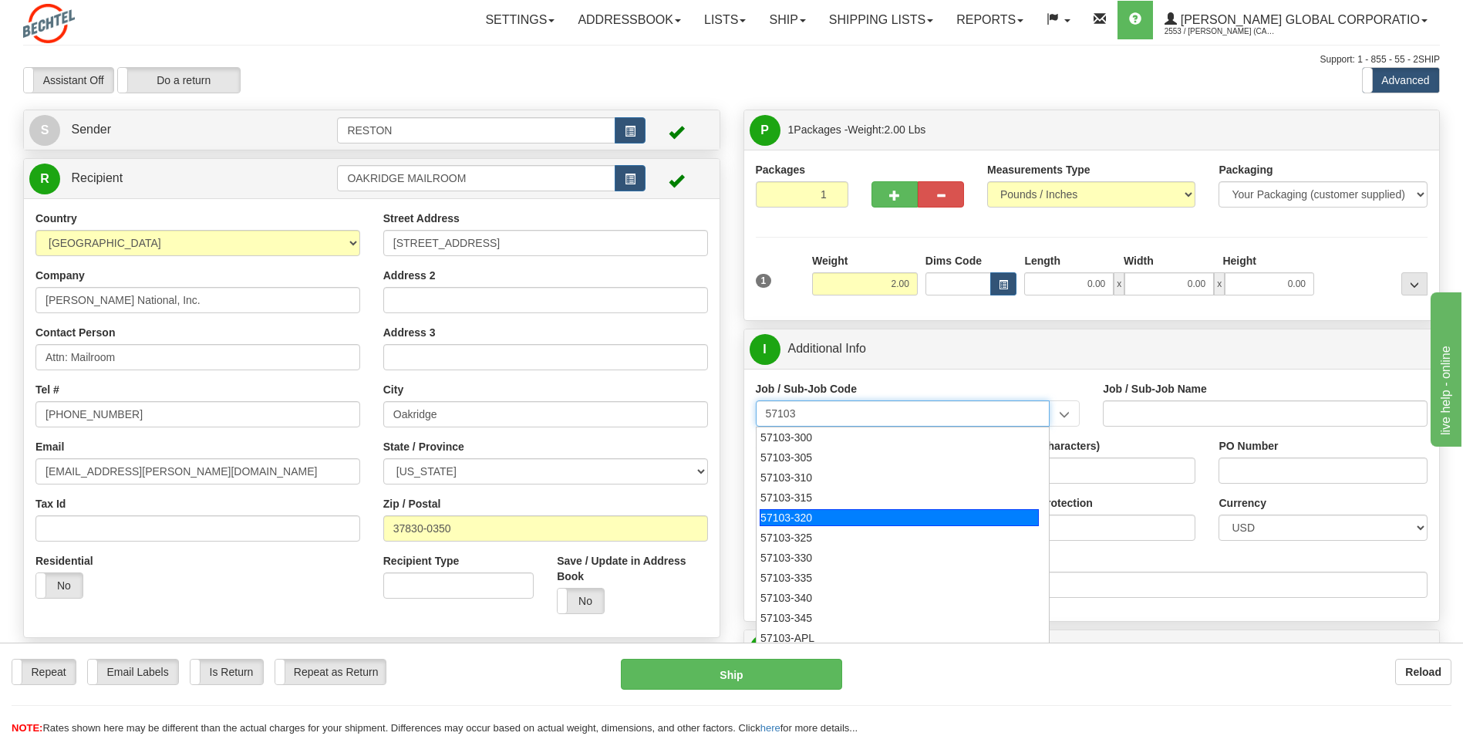
click at [797, 509] on div "57103-320" at bounding box center [899, 517] width 279 height 17
type input "57103-320"
type input "RESTON RO1 TIER 3-FACIL MGMT - MAIL OPERATIONS"
type input "57103-320"
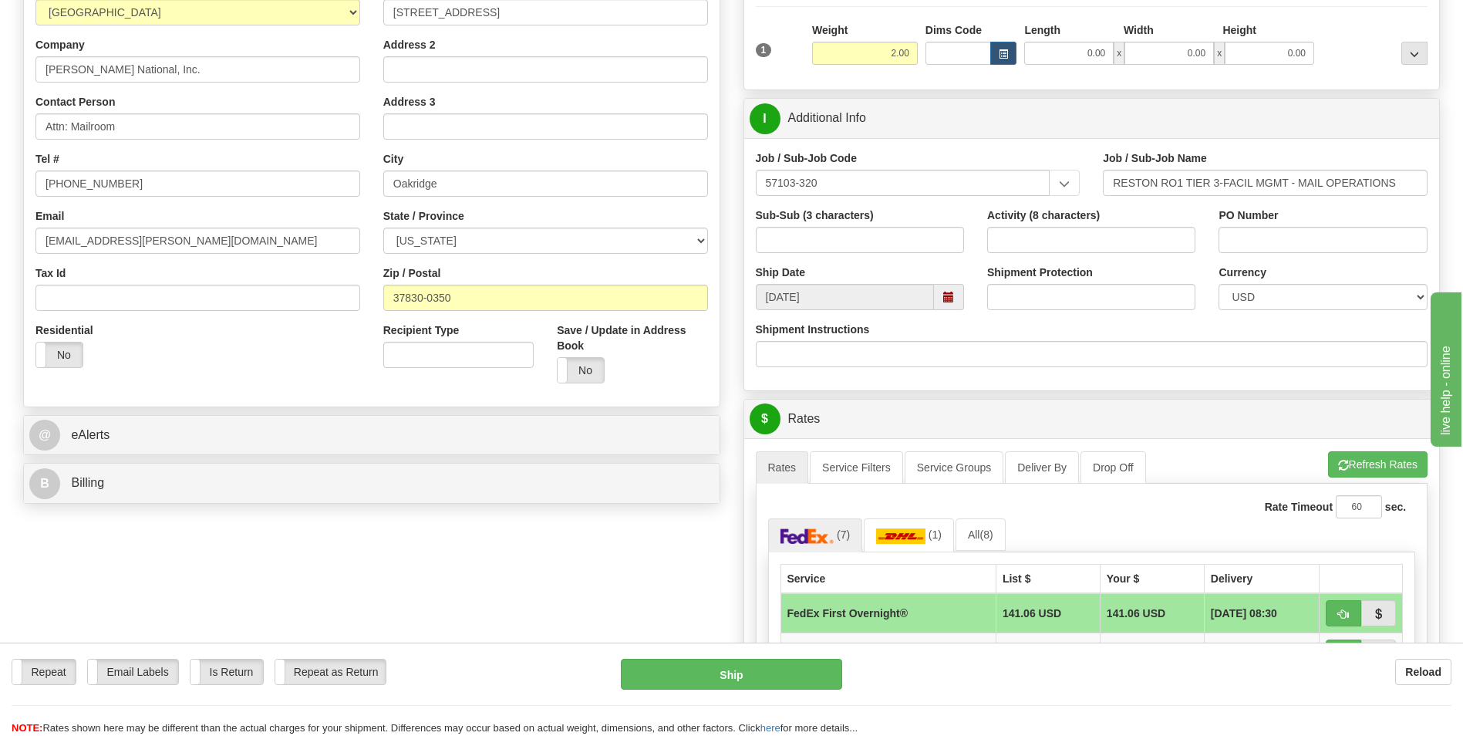
scroll to position [231, 0]
click at [421, 359] on input "Recipient Type" at bounding box center [458, 354] width 150 height 26
click at [403, 362] on input "Recipient Type" at bounding box center [458, 354] width 150 height 26
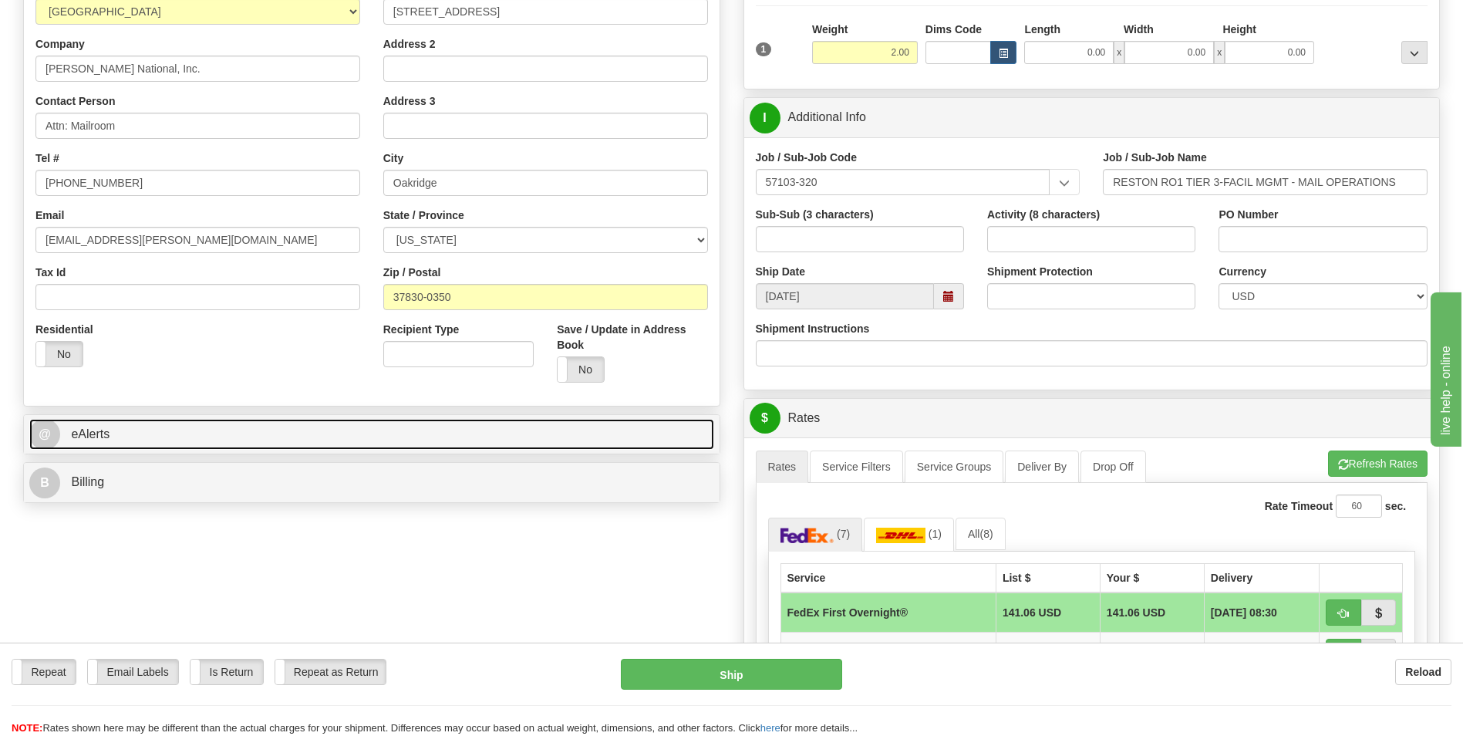
click at [205, 442] on link "@ eAlerts" at bounding box center [371, 435] width 685 height 32
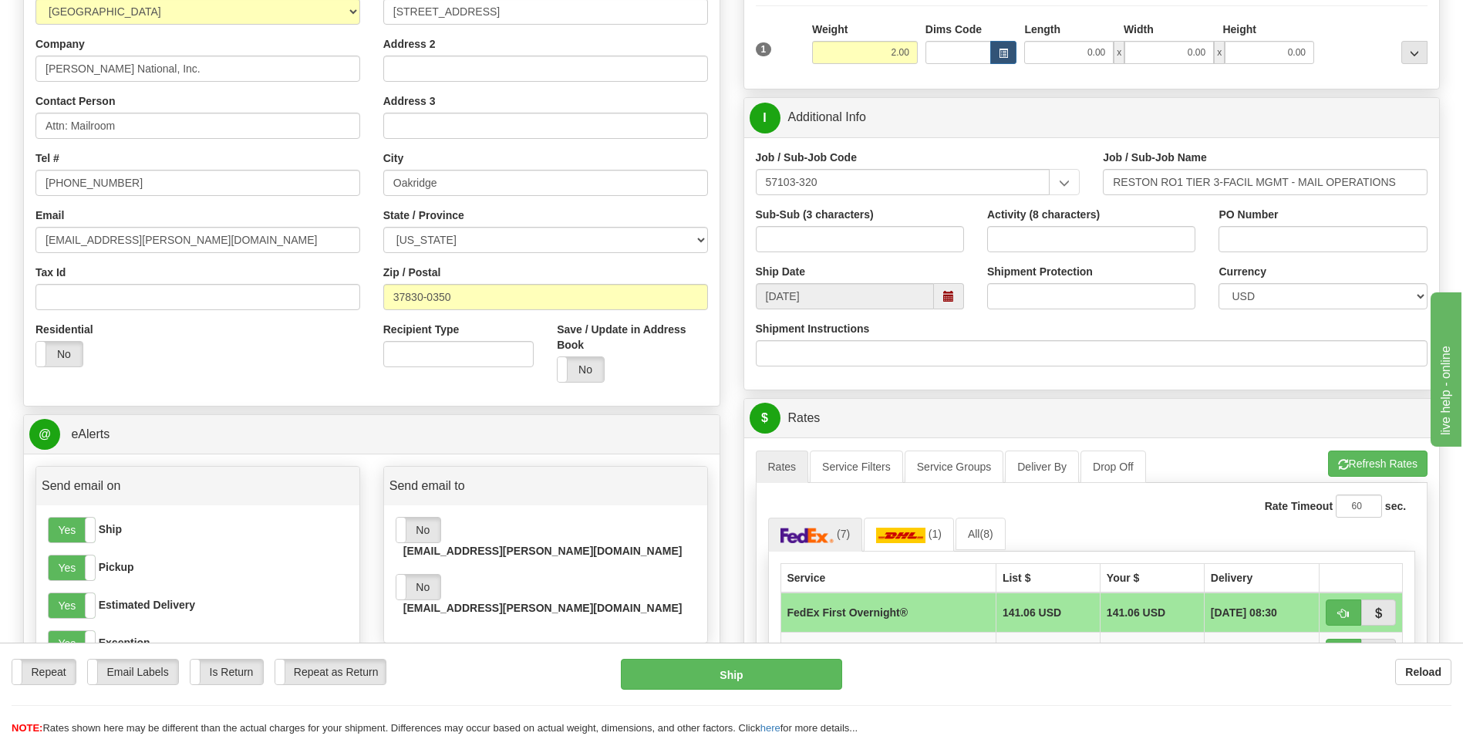
click at [486, 651] on input "email" at bounding box center [541, 664] width 256 height 26
click at [449, 651] on input "email" at bounding box center [541, 664] width 256 height 26
click at [506, 671] on div "Repeat Repeat Email Labels Email Labels Edit Is Return Is Return Repeat as Retu…" at bounding box center [305, 671] width 586 height 26
click at [423, 574] on label "No" at bounding box center [418, 586] width 44 height 25
click at [453, 651] on input "email" at bounding box center [541, 664] width 256 height 26
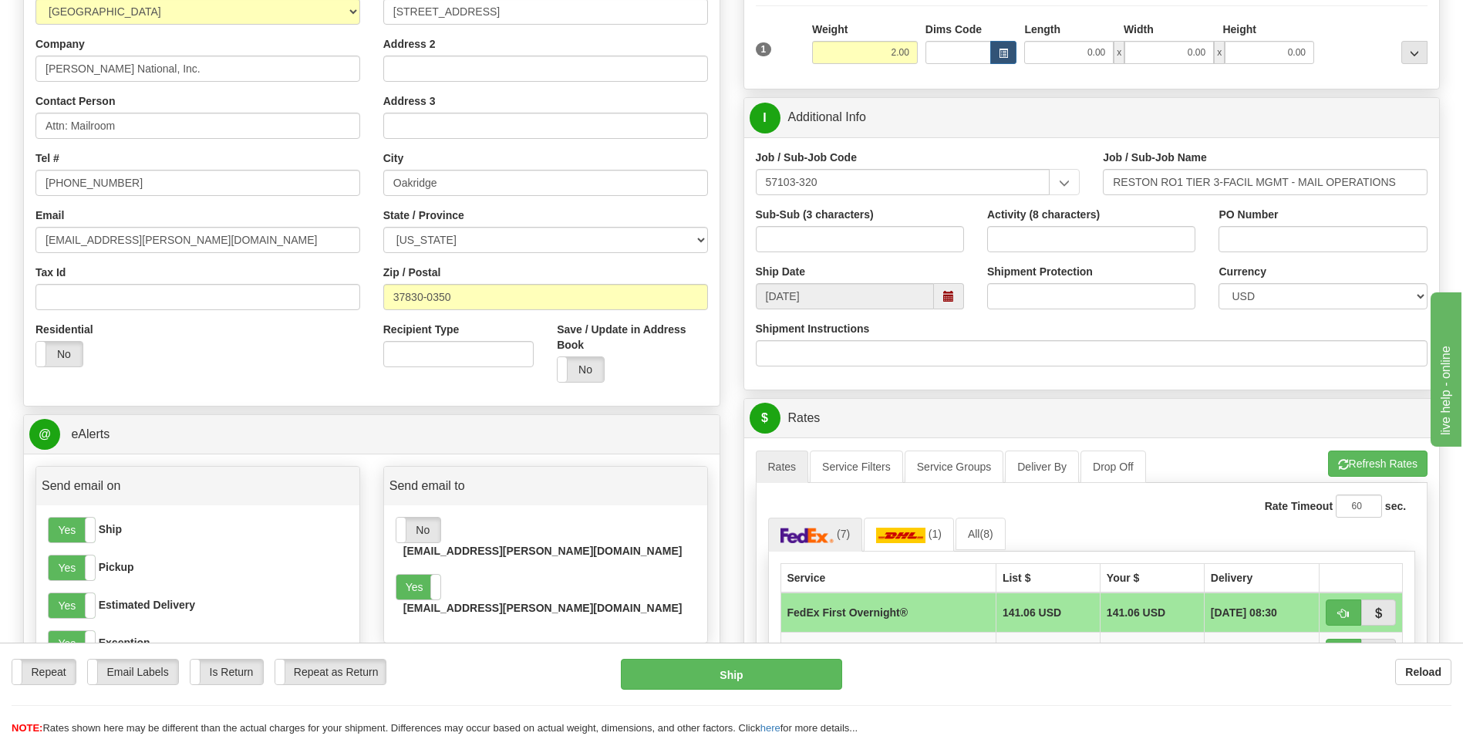
paste input "[EMAIL_ADDRESS][PERSON_NAME][DOMAIN_NAME]"
type input "[EMAIL_ADDRESS][PERSON_NAME][DOMAIN_NAME]"
click at [567, 669] on div "Repeat Repeat Email Labels Email Labels Edit Is Return Is Return Repeat as Retu…" at bounding box center [305, 671] width 586 height 26
click at [685, 651] on button "Add" at bounding box center [688, 664] width 39 height 26
click at [419, 632] on label "No" at bounding box center [418, 644] width 44 height 25
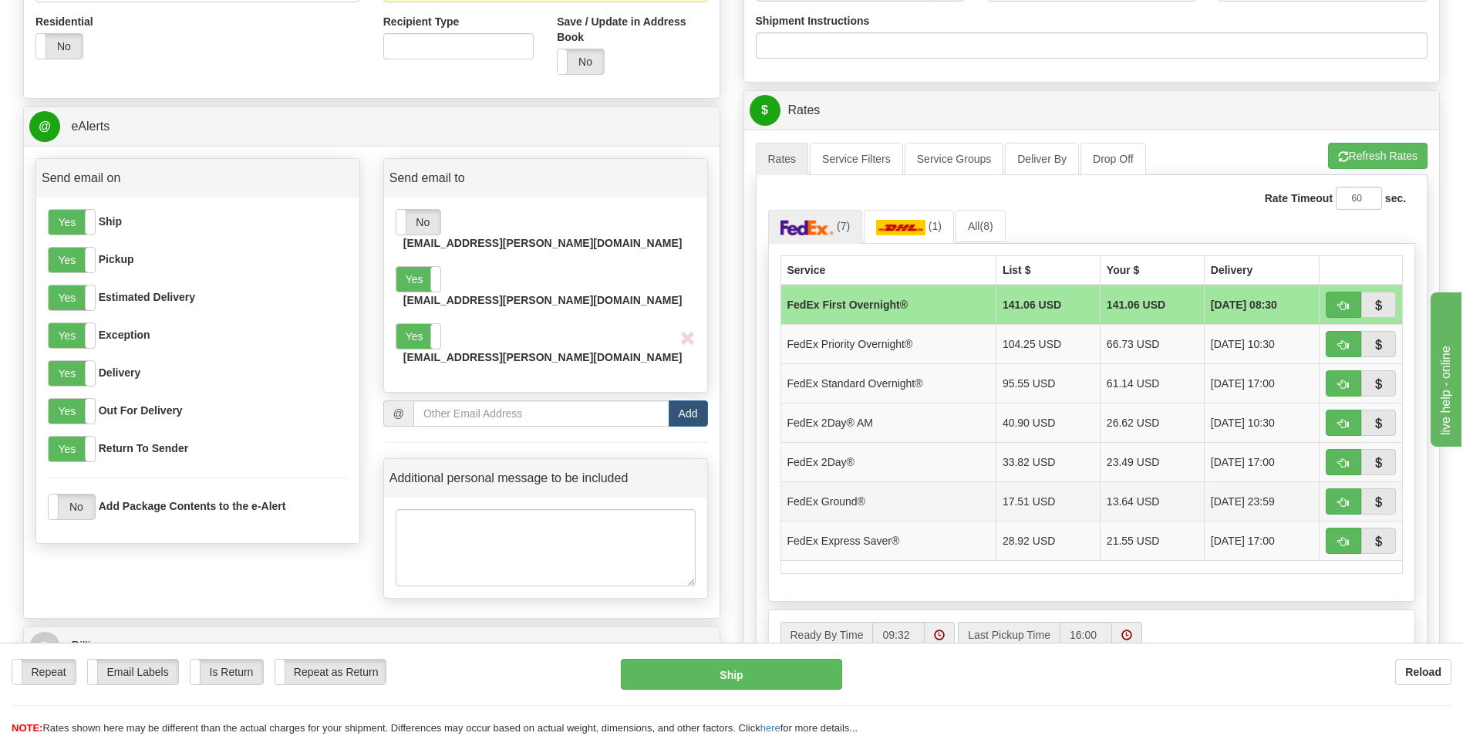
scroll to position [540, 0]
click at [1334, 460] on button "button" at bounding box center [1342, 461] width 35 height 26
type input "03"
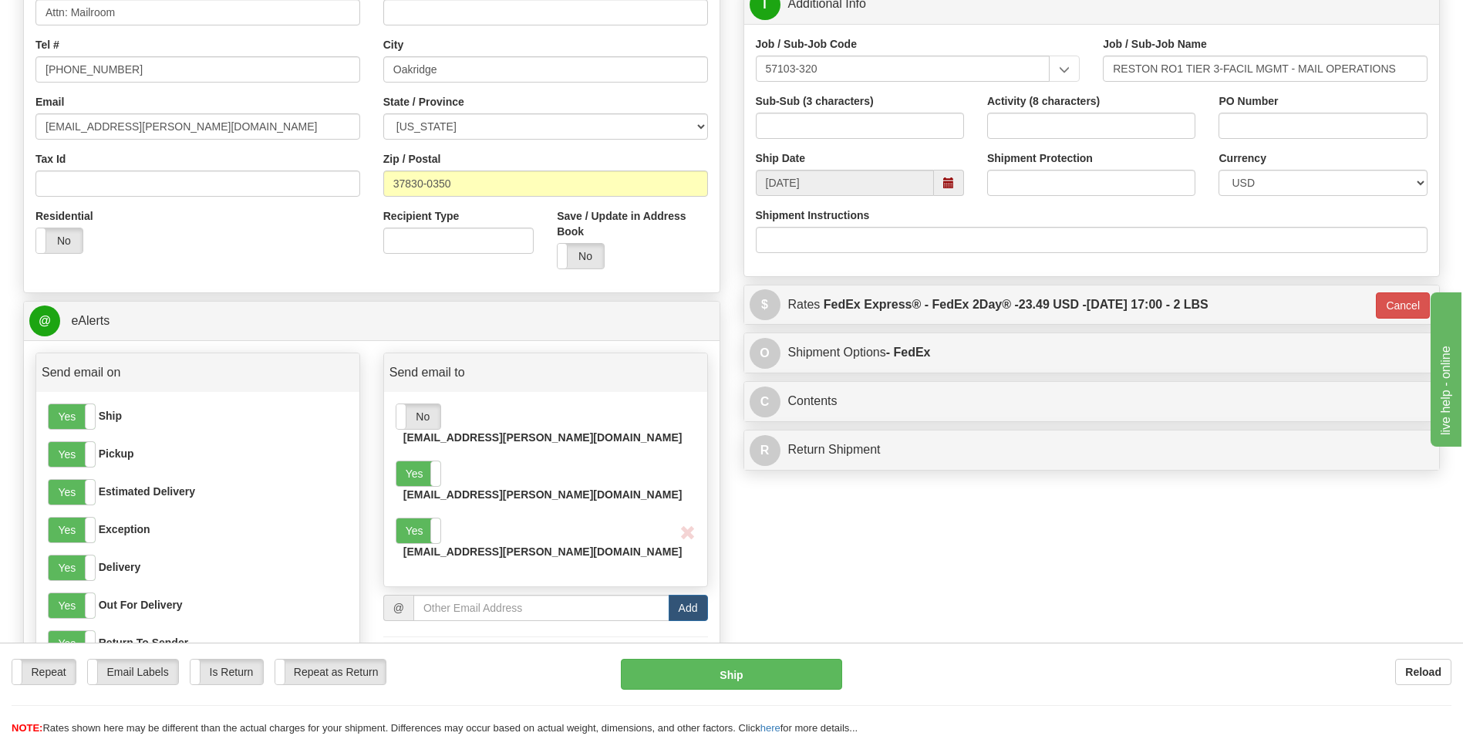
scroll to position [308, 0]
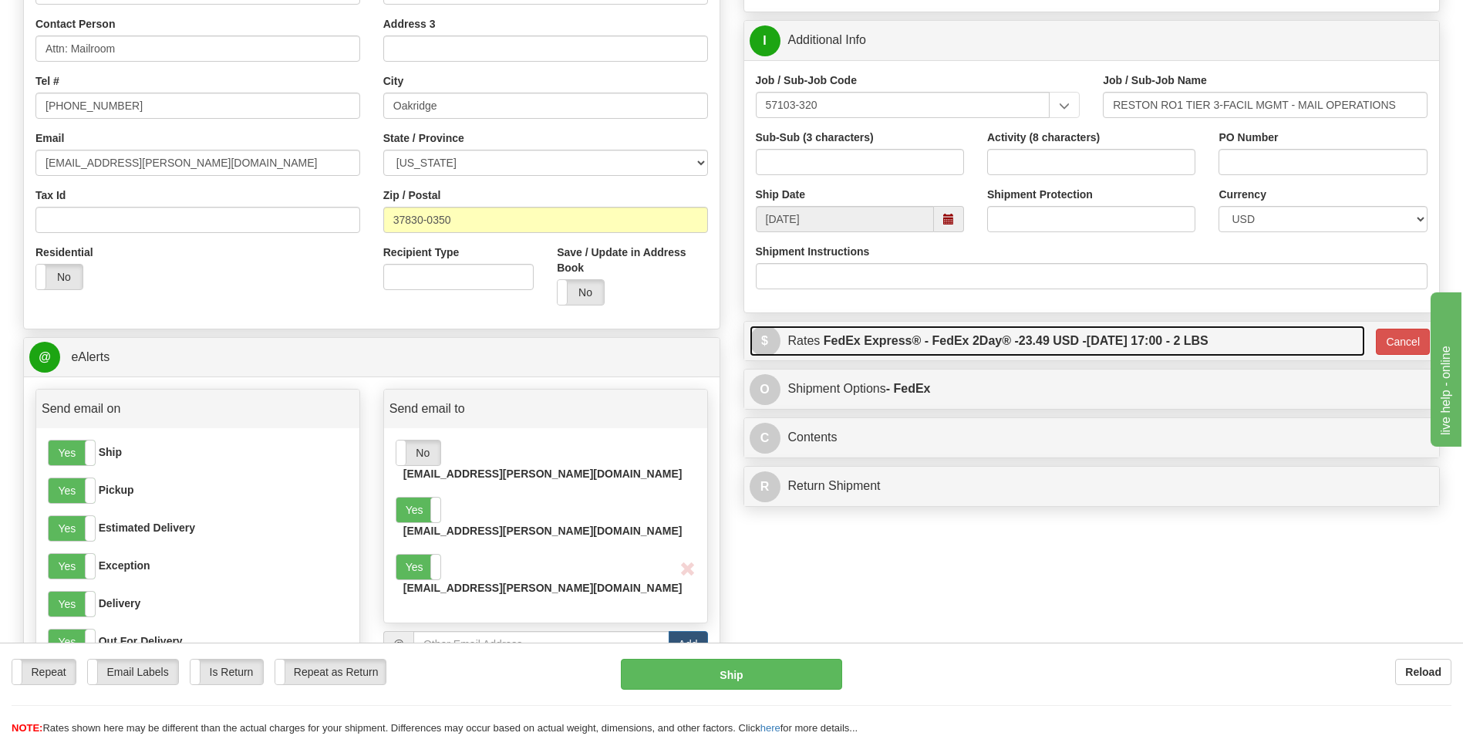
click at [1299, 342] on link "$ Rates FedEx Express® - FedEx 2Day® - 23.49 USD - [DATE] 17:00 - 2 LBS" at bounding box center [1057, 341] width 616 height 32
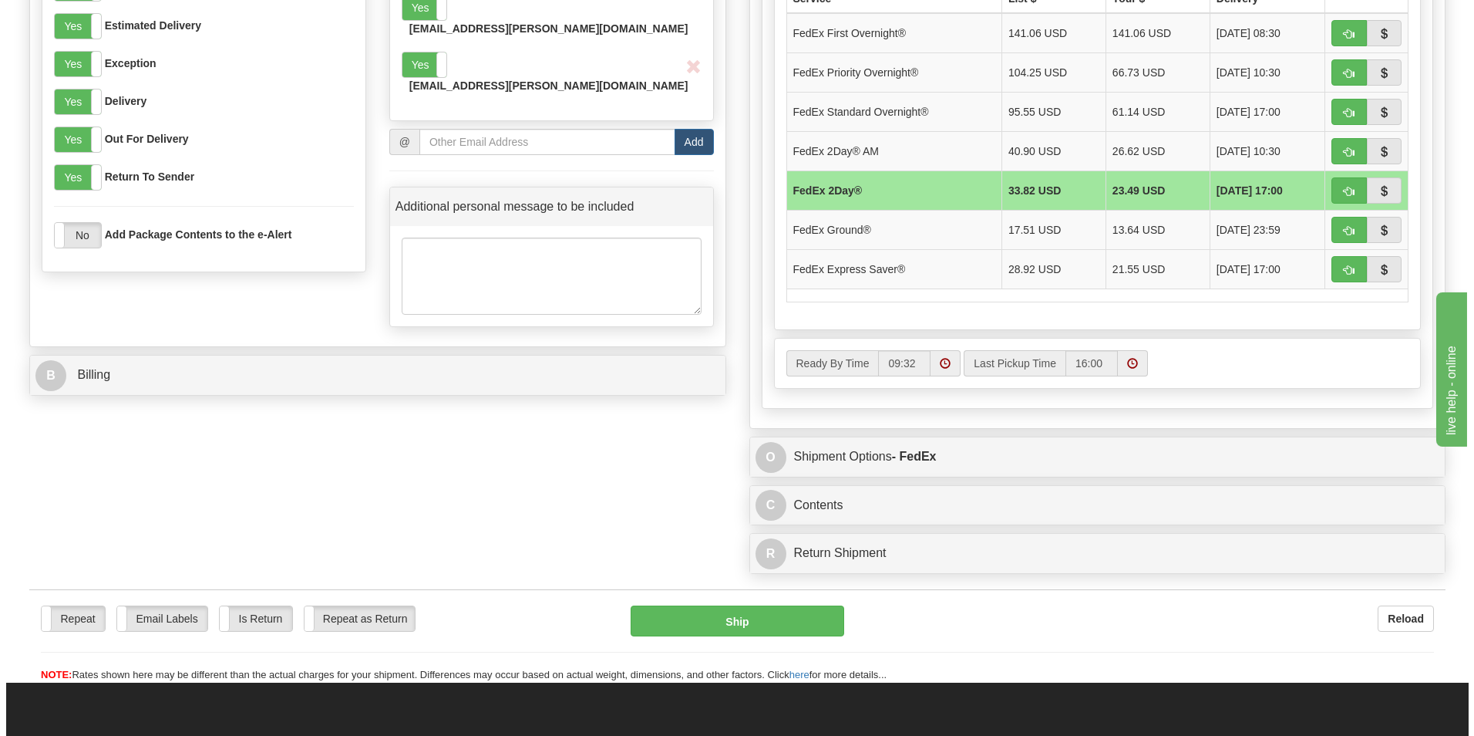
scroll to position [848, 0]
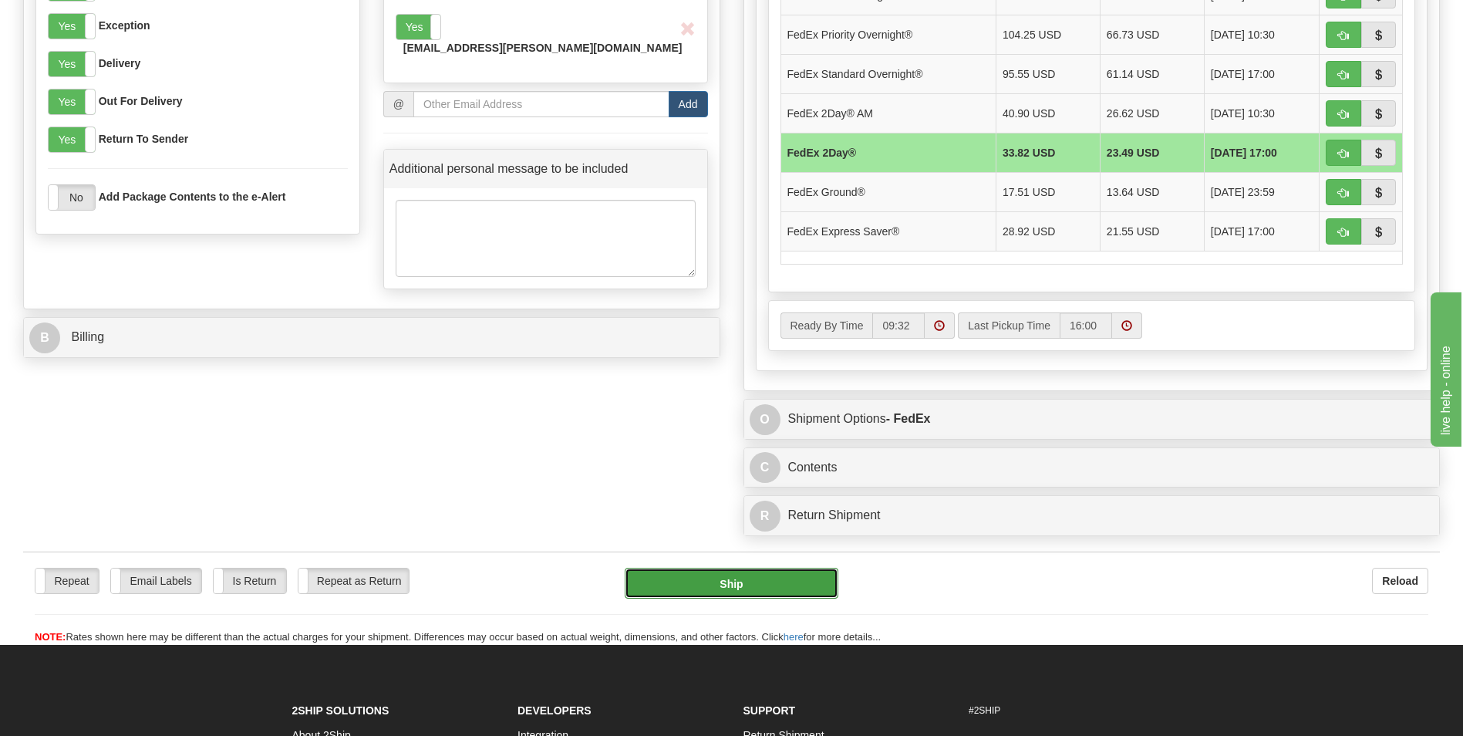
click at [748, 590] on button "Ship" at bounding box center [731, 583] width 213 height 31
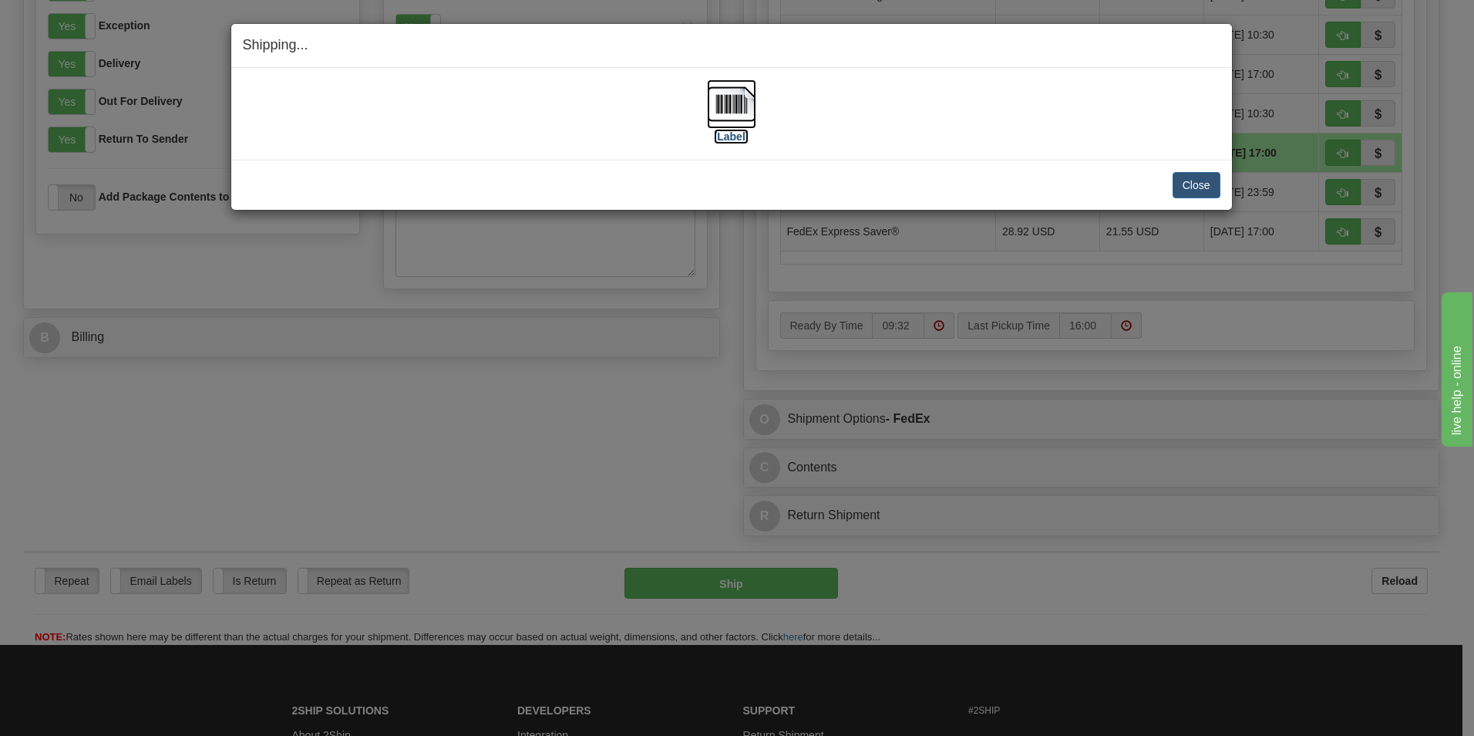
click at [729, 106] on img at bounding box center [731, 103] width 49 height 49
click at [742, 107] on img at bounding box center [731, 103] width 49 height 49
click at [1191, 184] on button "Close" at bounding box center [1197, 185] width 48 height 26
